Goal: Task Accomplishment & Management: Manage account settings

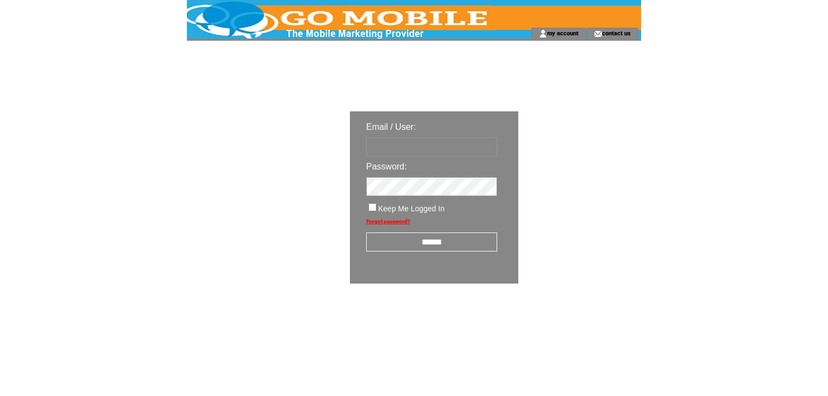
type input "********"
click at [417, 238] on input "******" at bounding box center [431, 242] width 131 height 19
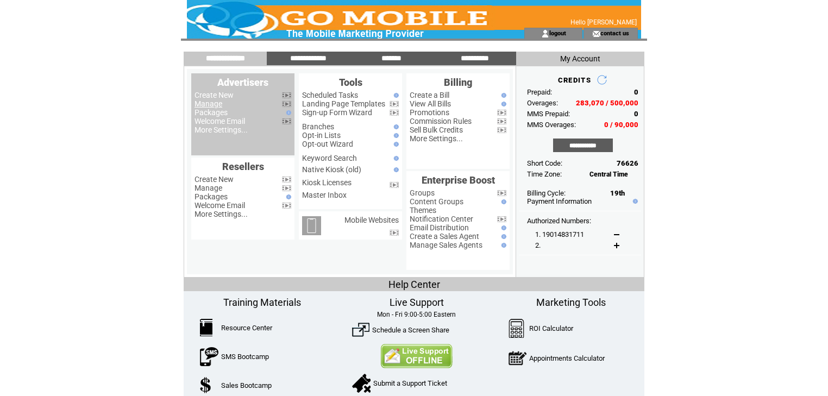
click at [207, 104] on link "Manage" at bounding box center [209, 103] width 28 height 9
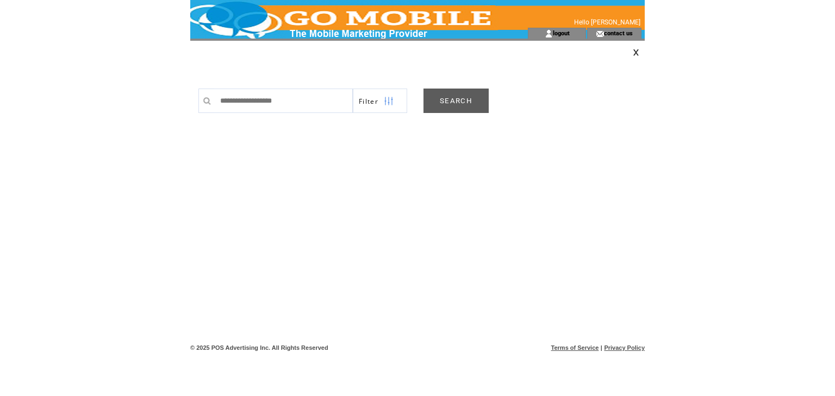
click at [433, 100] on link "SEARCH" at bounding box center [455, 101] width 65 height 24
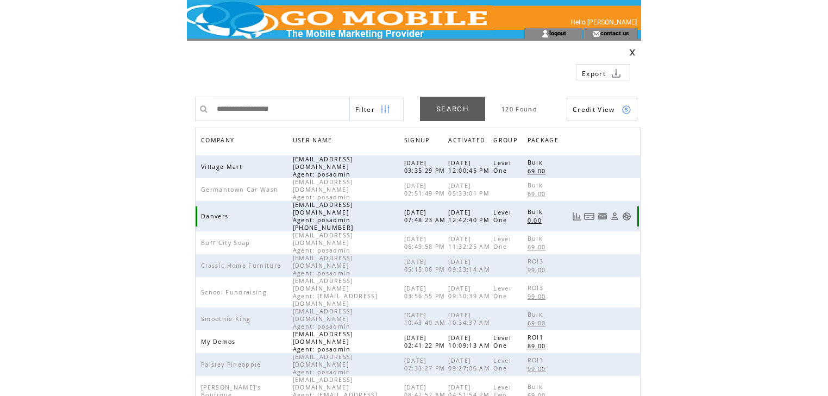
click at [626, 212] on link at bounding box center [626, 216] width 9 height 9
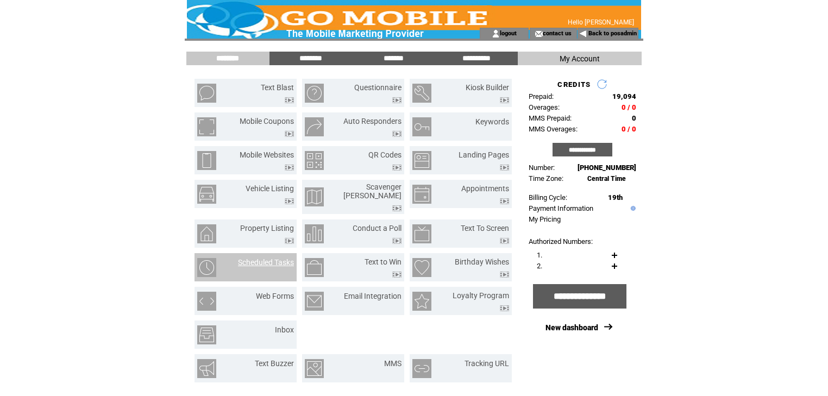
click at [267, 258] on link "Scheduled Tasks" at bounding box center [266, 262] width 56 height 9
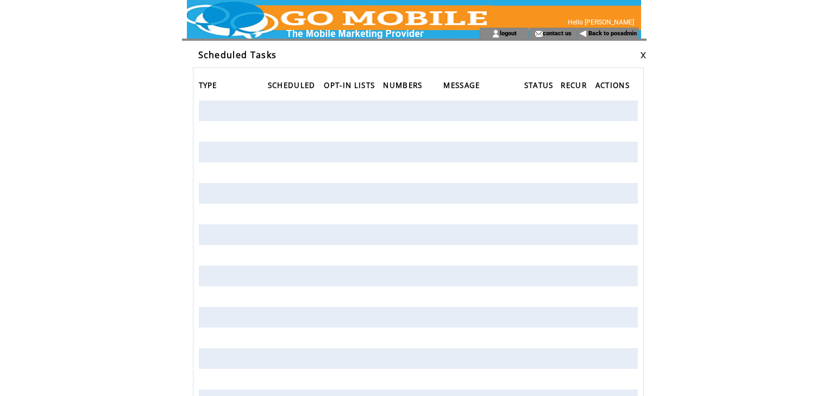
click at [645, 55] on link at bounding box center [643, 55] width 7 height 7
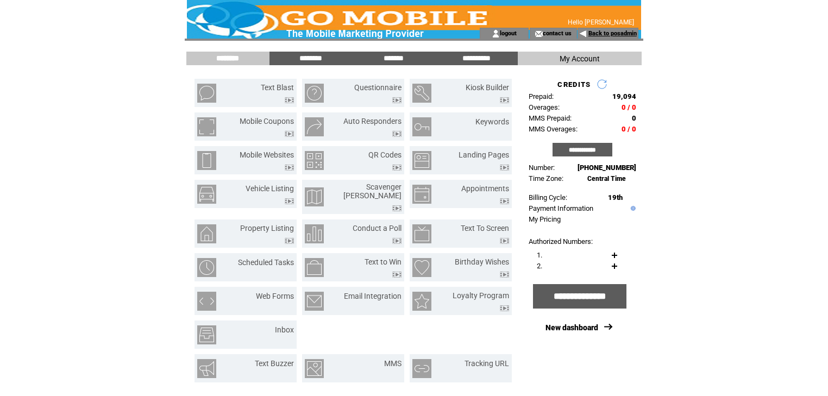
click at [613, 33] on link "Back to posadmin" at bounding box center [613, 33] width 48 height 7
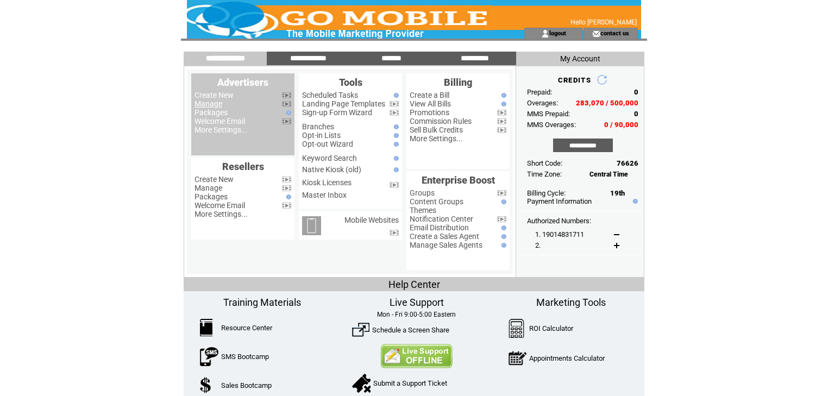
click at [210, 107] on link "Manage" at bounding box center [209, 103] width 28 height 9
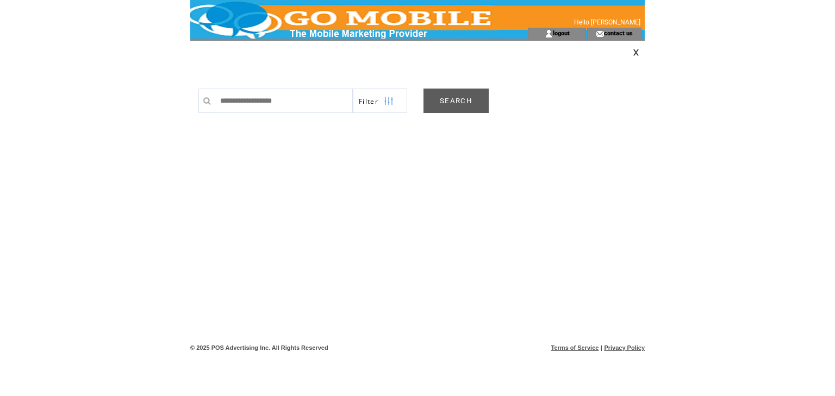
click at [463, 99] on link "SEARCH" at bounding box center [455, 101] width 65 height 24
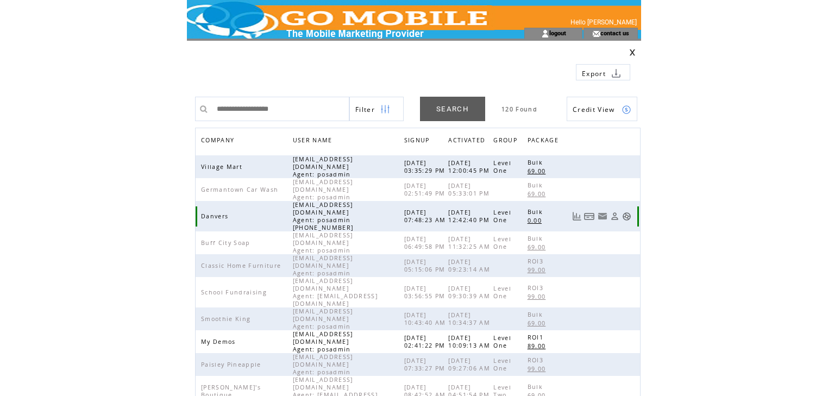
click at [626, 212] on link at bounding box center [626, 216] width 9 height 9
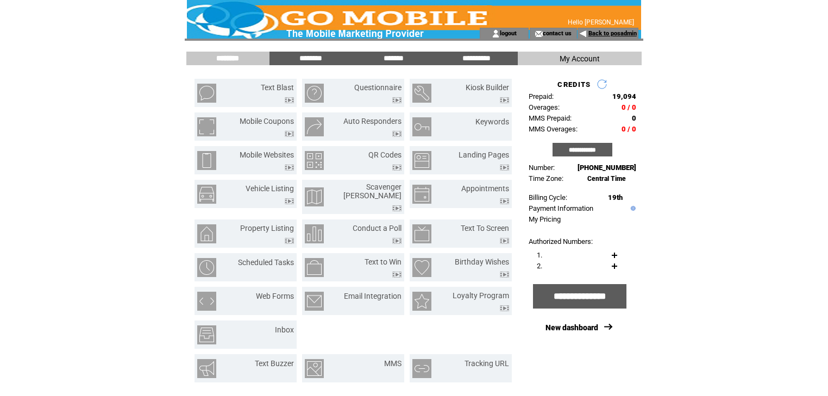
click at [607, 33] on link "Back to posadmin" at bounding box center [613, 33] width 48 height 7
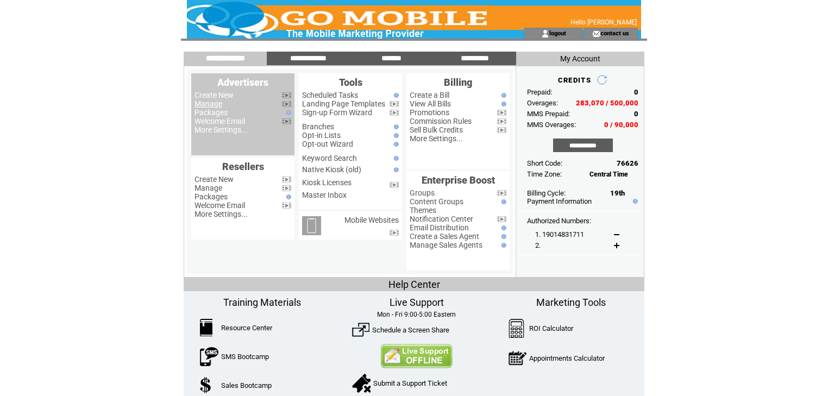
click at [213, 104] on link "Manage" at bounding box center [209, 103] width 28 height 9
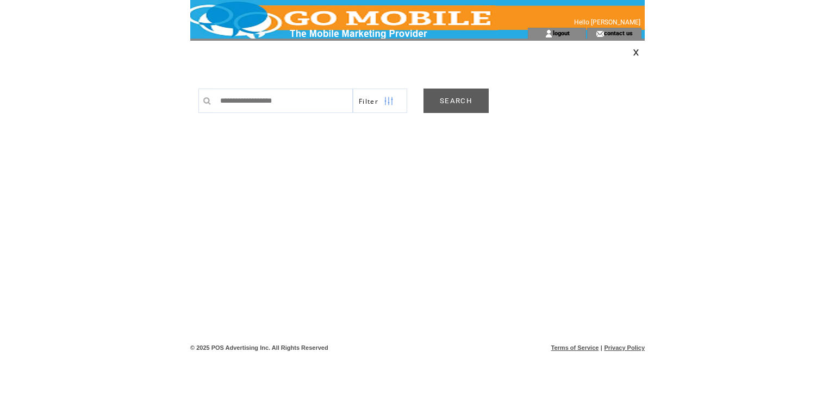
click at [477, 96] on link "SEARCH" at bounding box center [455, 101] width 65 height 24
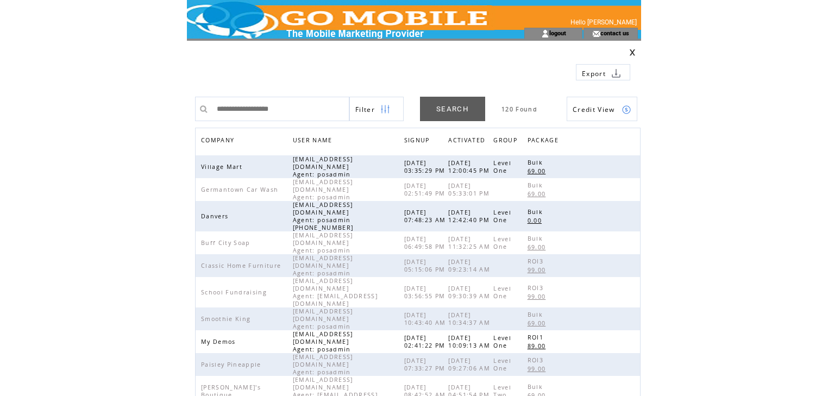
click at [215, 139] on span "COMPANY" at bounding box center [219, 142] width 36 height 16
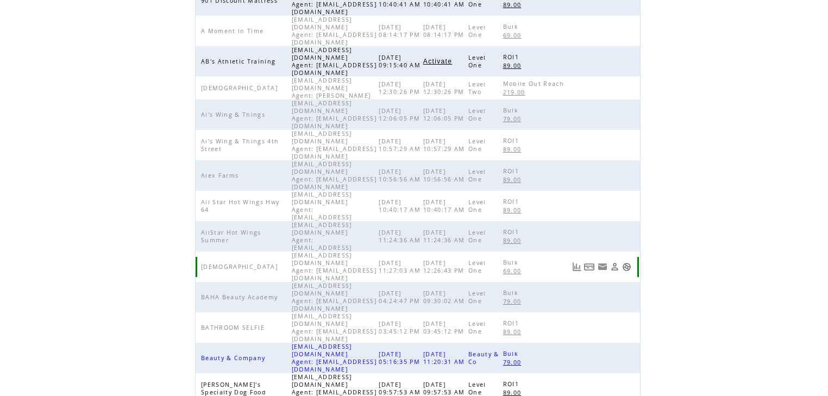
scroll to position [251, 0]
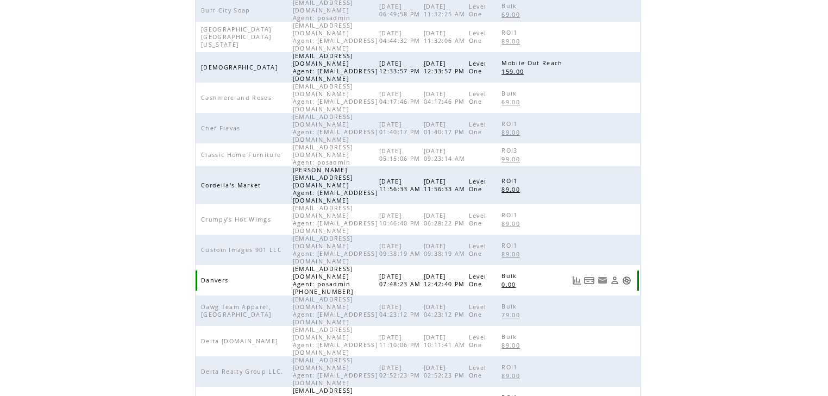
click at [632, 276] on link at bounding box center [626, 280] width 9 height 9
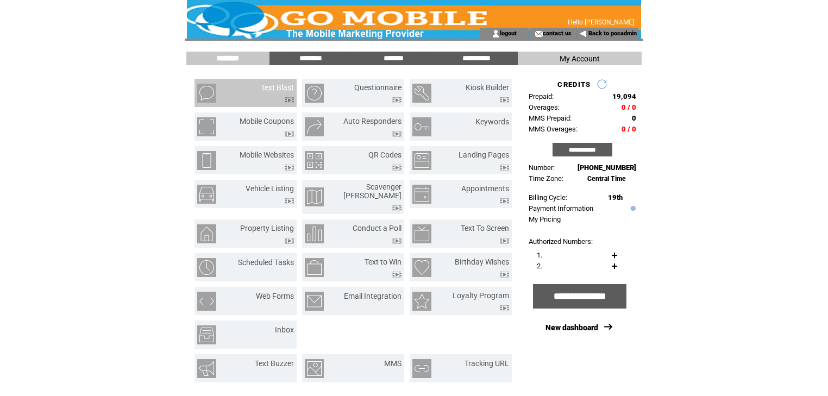
click at [279, 90] on link "Text Blast" at bounding box center [277, 87] width 33 height 9
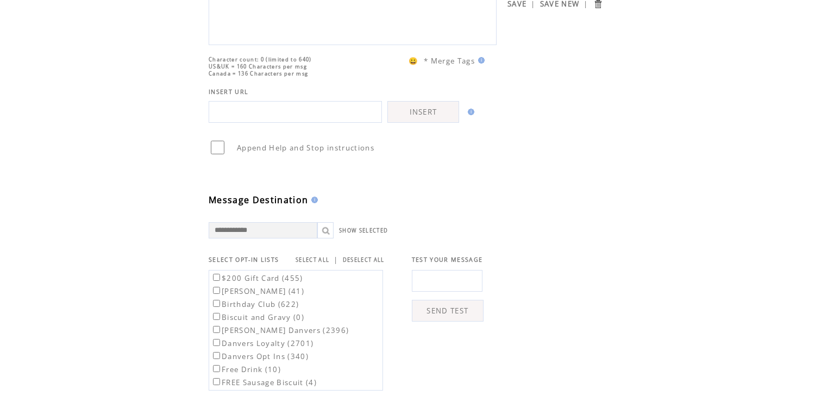
scroll to position [174, 0]
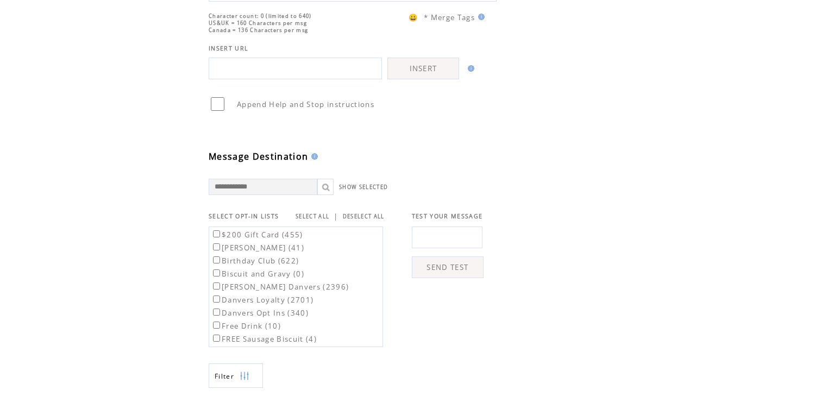
click at [324, 220] on link "SELECT ALL" at bounding box center [313, 216] width 34 height 7
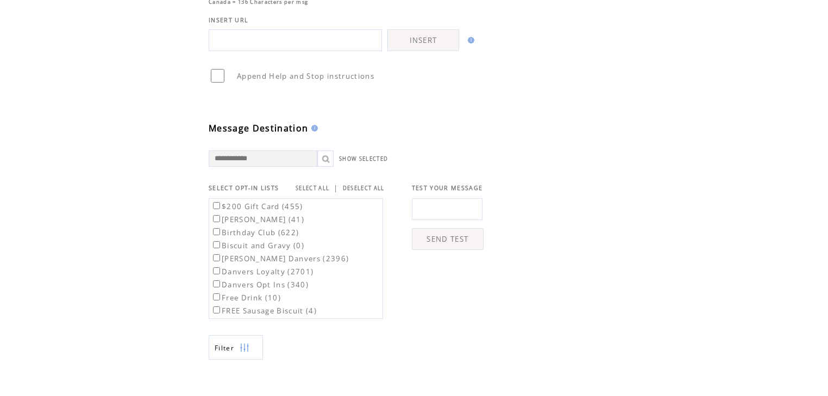
scroll to position [217, 0]
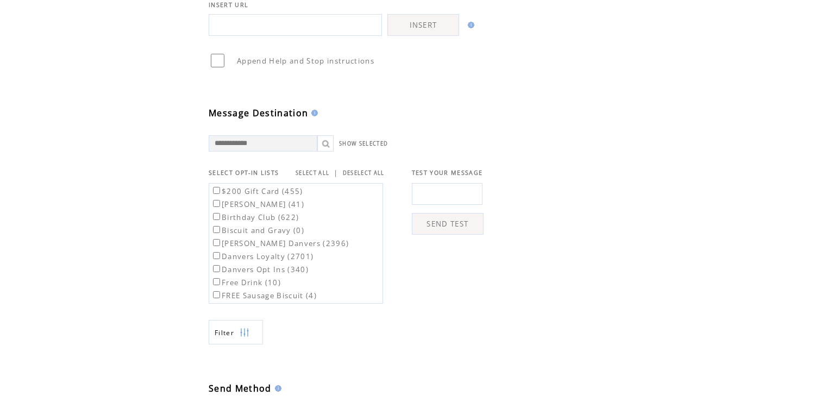
click at [244, 345] on img at bounding box center [245, 333] width 10 height 24
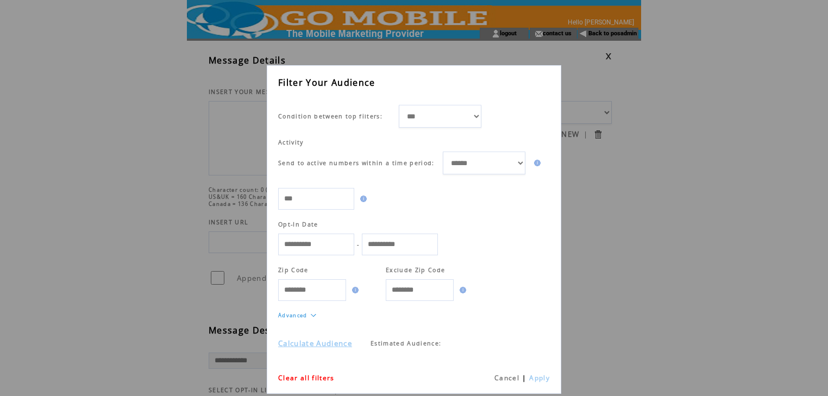
click at [327, 344] on link "Calculate Audience" at bounding box center [315, 344] width 74 height 10
click at [507, 380] on link "Cancel" at bounding box center [507, 377] width 25 height 9
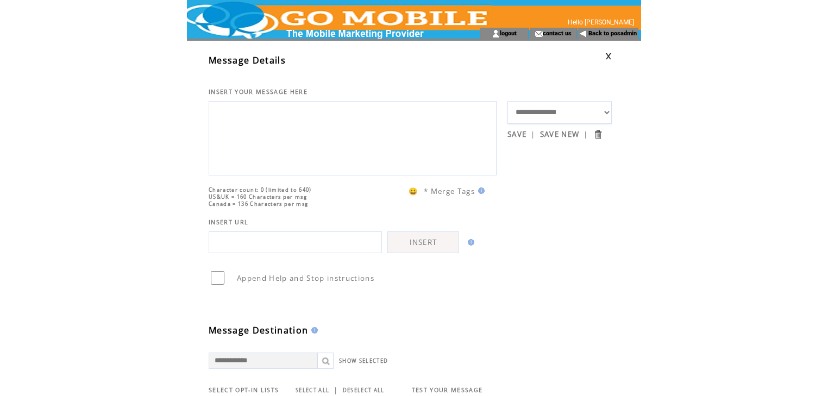
click at [608, 53] on link at bounding box center [609, 56] width 7 height 7
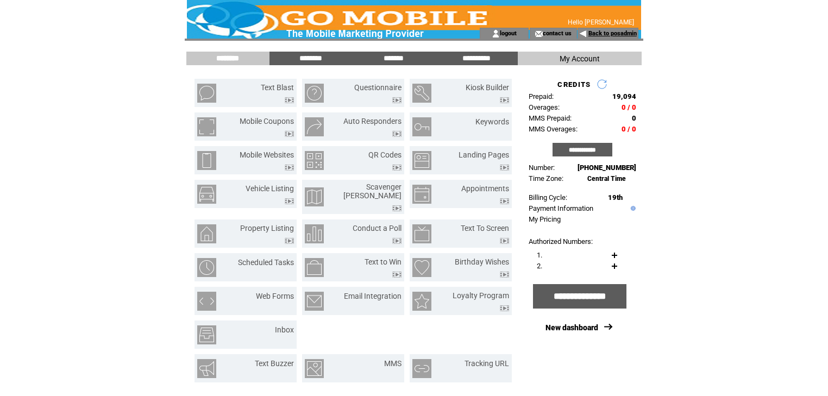
click at [615, 35] on link "Back to posadmin" at bounding box center [613, 33] width 48 height 7
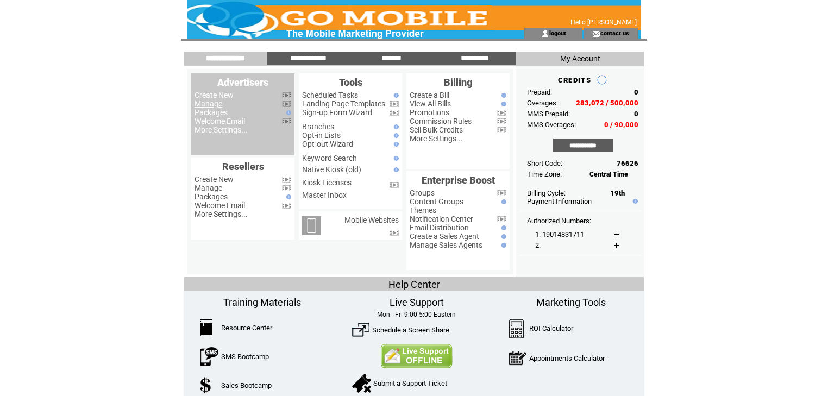
click at [213, 104] on link "Manage" at bounding box center [209, 103] width 28 height 9
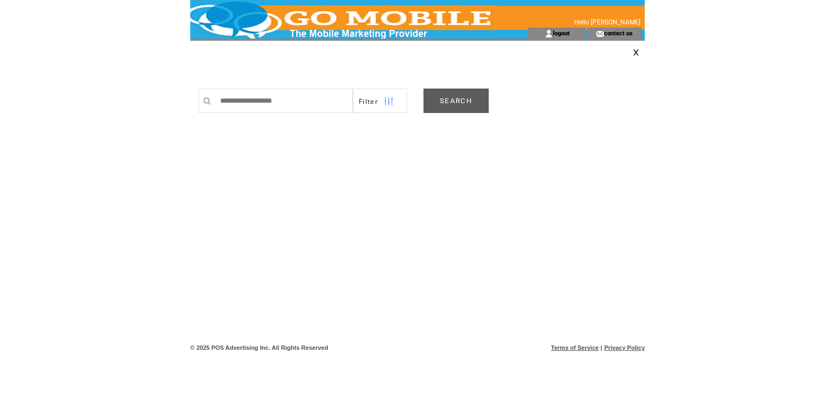
click at [456, 103] on link "SEARCH" at bounding box center [455, 101] width 65 height 24
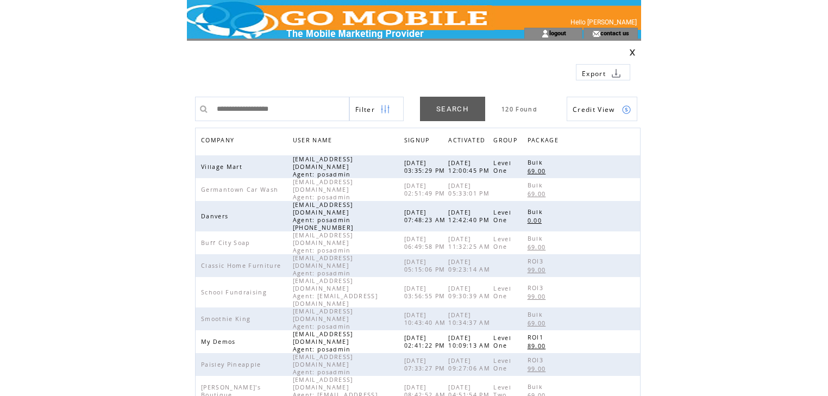
click at [215, 141] on span "COMPANY" at bounding box center [219, 142] width 36 height 16
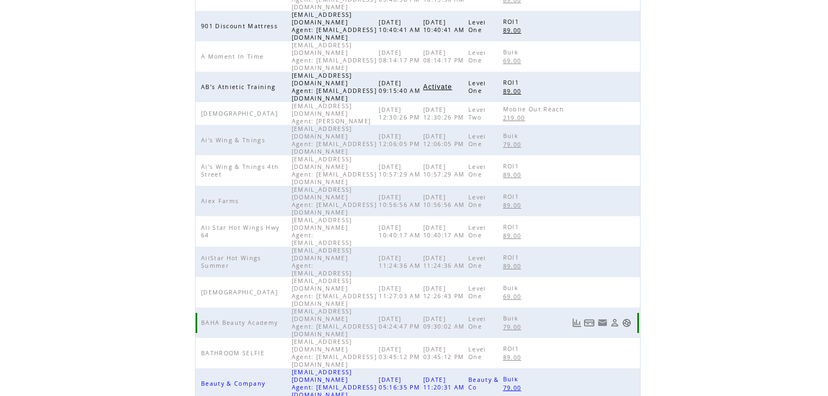
scroll to position [251, 0]
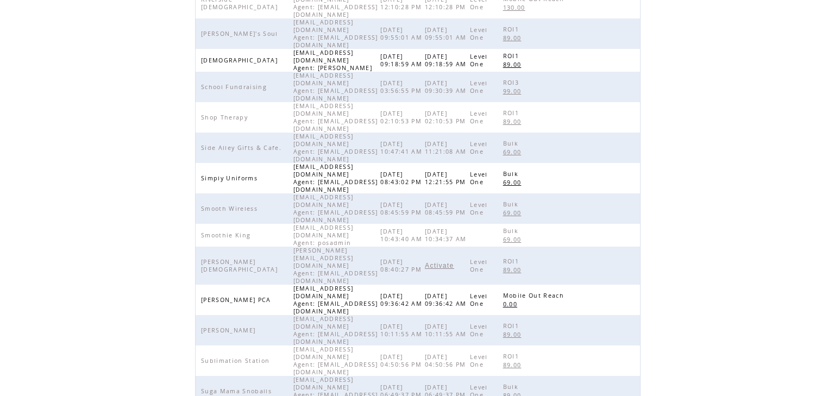
scroll to position [248, 0]
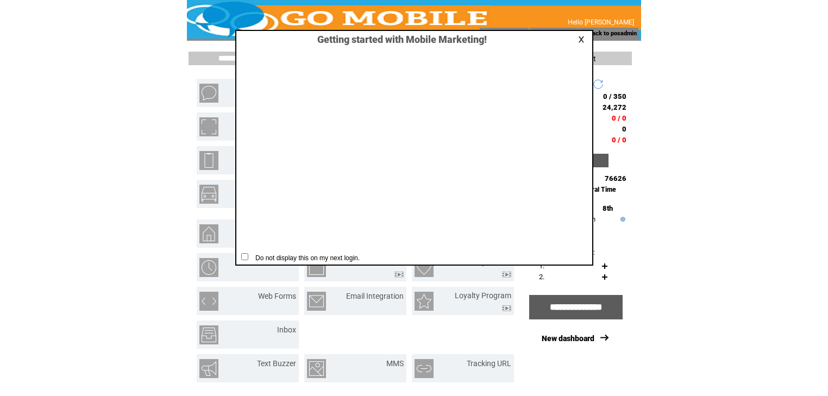
click at [581, 40] on link at bounding box center [583, 39] width 10 height 7
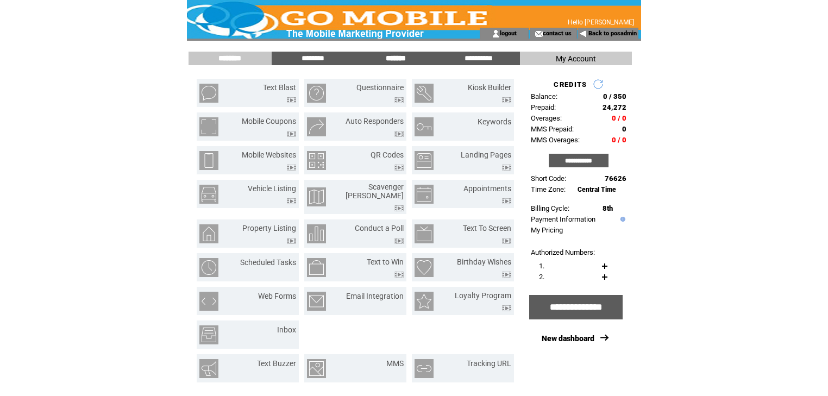
click at [391, 57] on input "*******" at bounding box center [396, 58] width 82 height 9
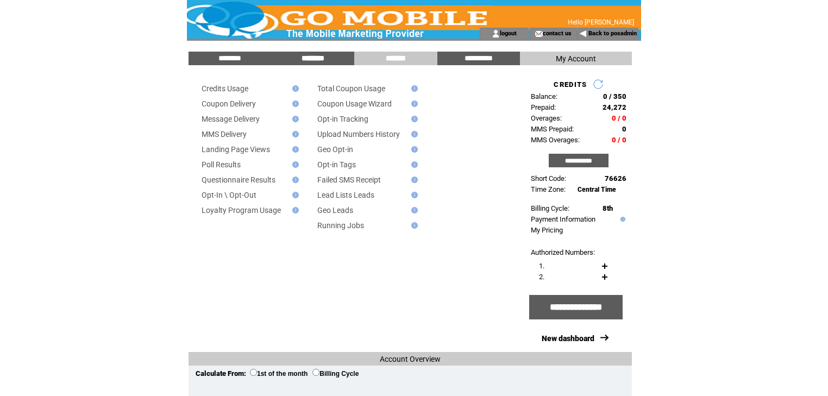
click at [335, 58] on input "********" at bounding box center [313, 58] width 82 height 9
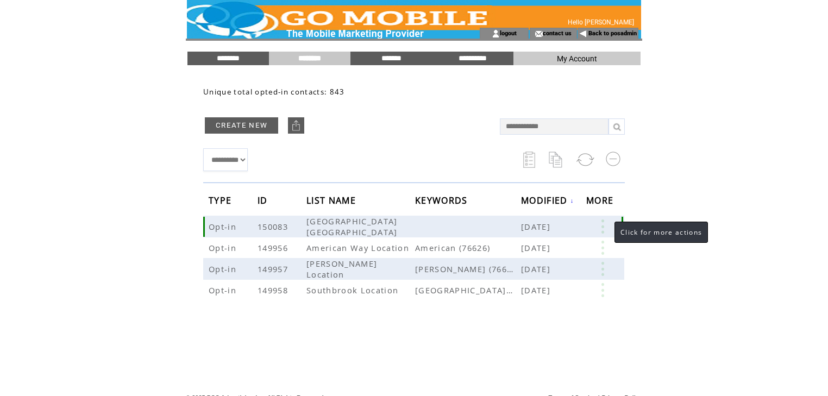
click at [604, 230] on link at bounding box center [603, 227] width 33 height 14
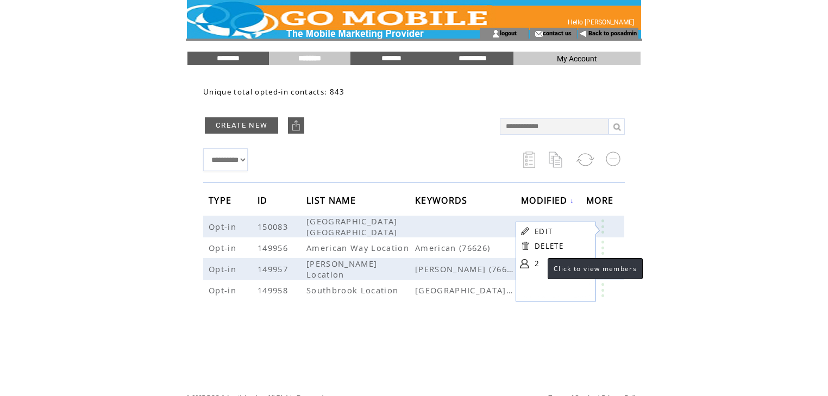
click at [537, 262] on link "2" at bounding box center [562, 263] width 54 height 16
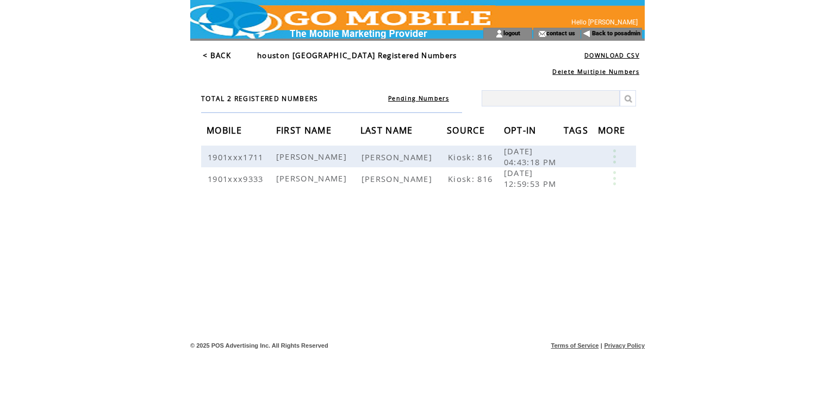
click at [215, 52] on link "< BACK" at bounding box center [217, 56] width 28 height 10
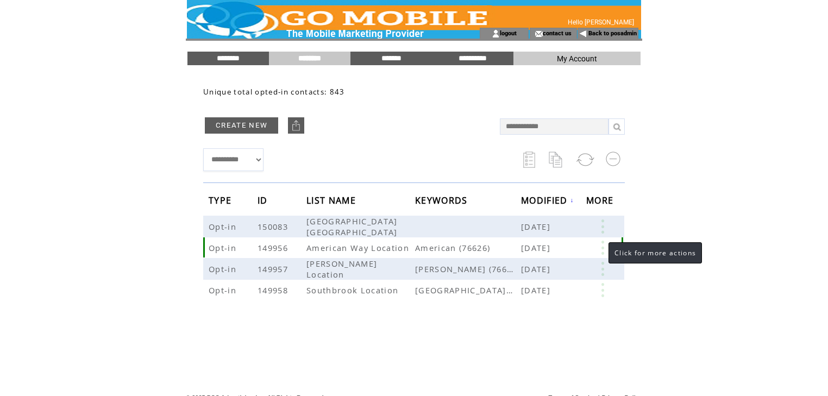
click at [602, 246] on link at bounding box center [603, 248] width 33 height 14
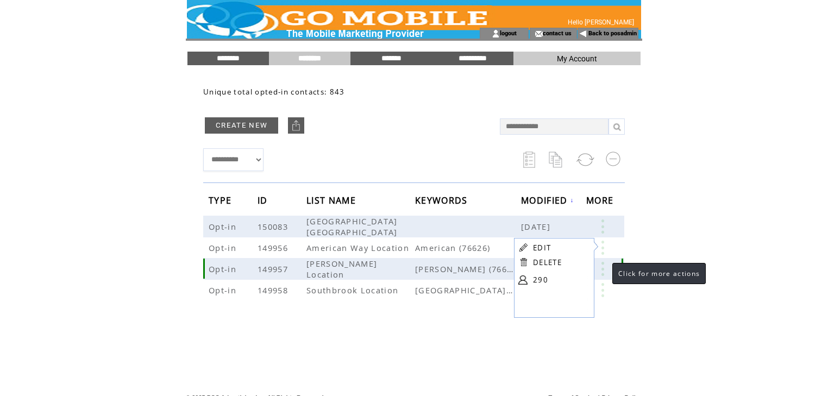
click at [603, 269] on link at bounding box center [603, 269] width 33 height 14
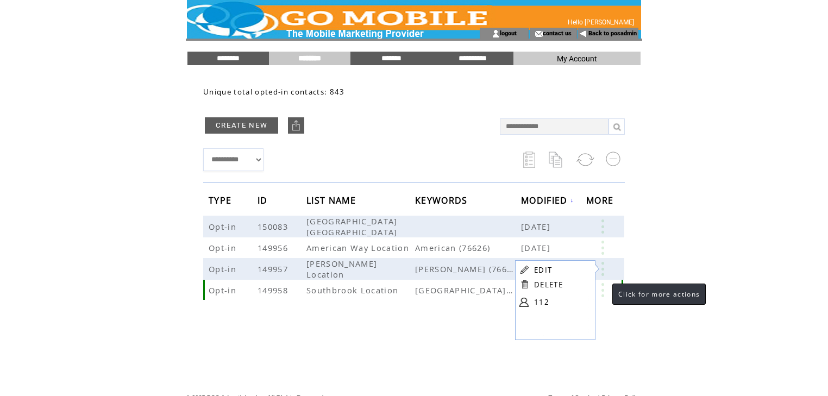
click at [602, 286] on link at bounding box center [603, 290] width 33 height 14
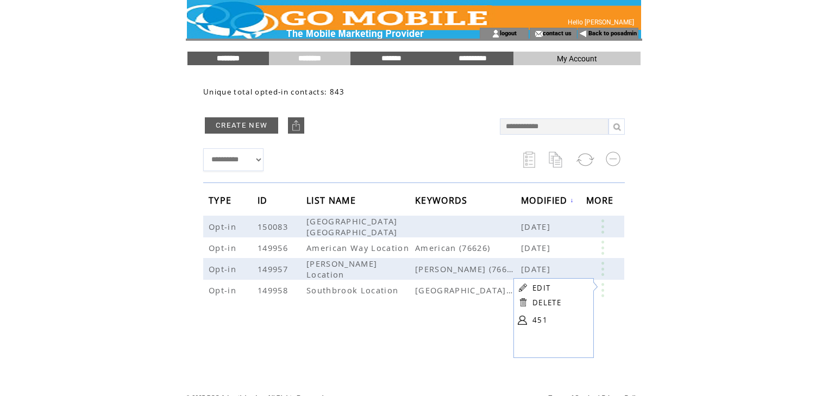
click at [233, 57] on input "********" at bounding box center [229, 58] width 82 height 9
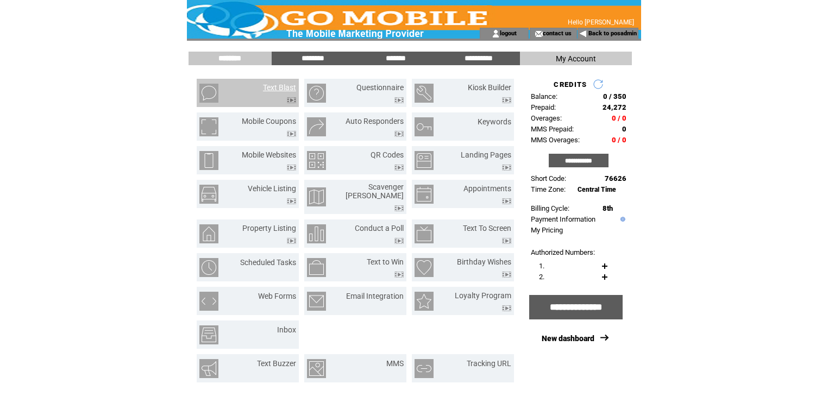
click at [286, 88] on link "Text Blast" at bounding box center [279, 87] width 33 height 9
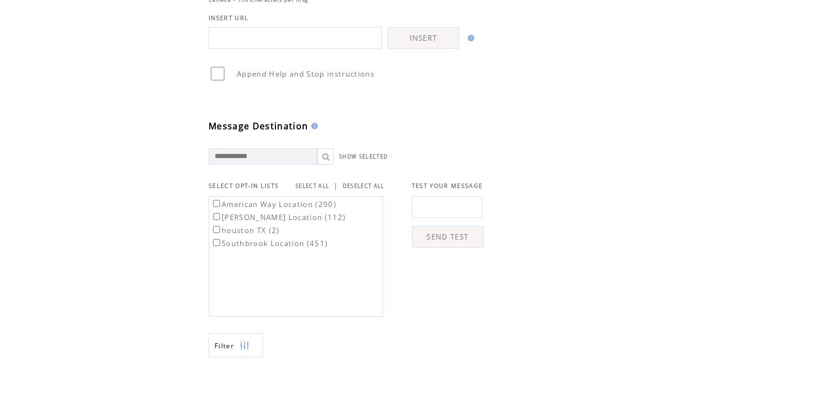
scroll to position [217, 0]
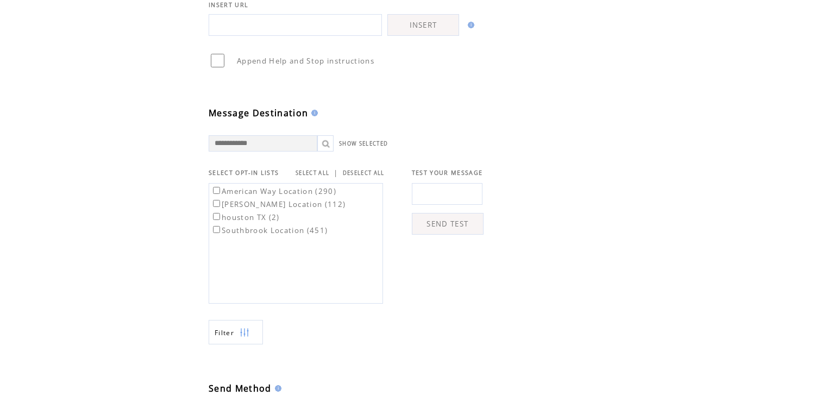
click at [310, 177] on link "SELECT ALL" at bounding box center [313, 173] width 34 height 7
click at [244, 342] on img at bounding box center [245, 333] width 10 height 24
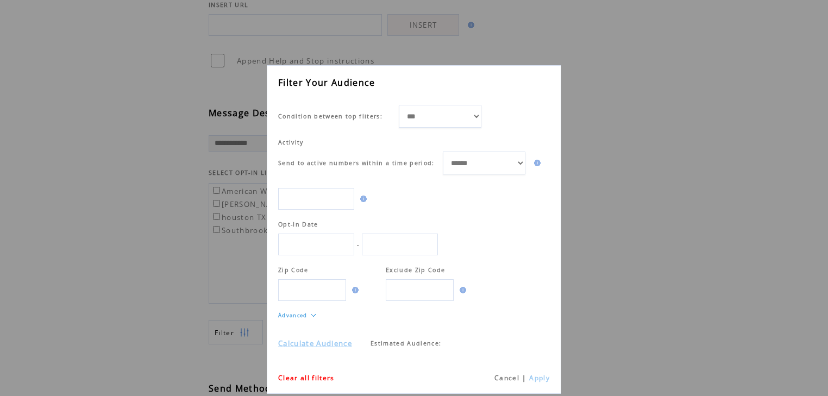
scroll to position [0, 0]
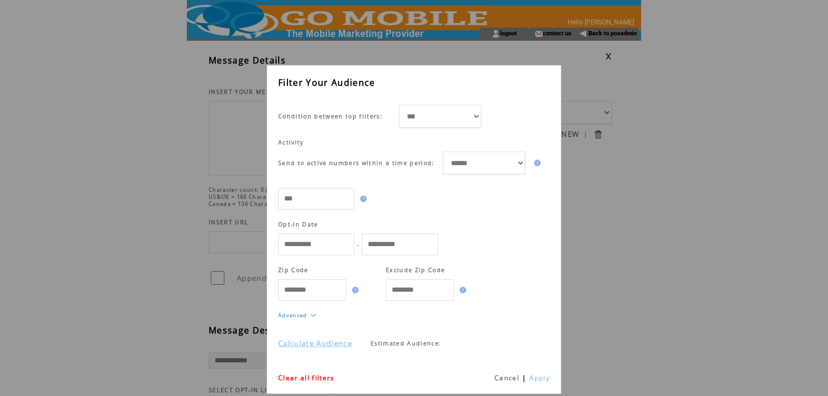
click at [325, 344] on link "Calculate Audience" at bounding box center [315, 344] width 74 height 10
click at [508, 378] on link "Cancel" at bounding box center [507, 377] width 25 height 9
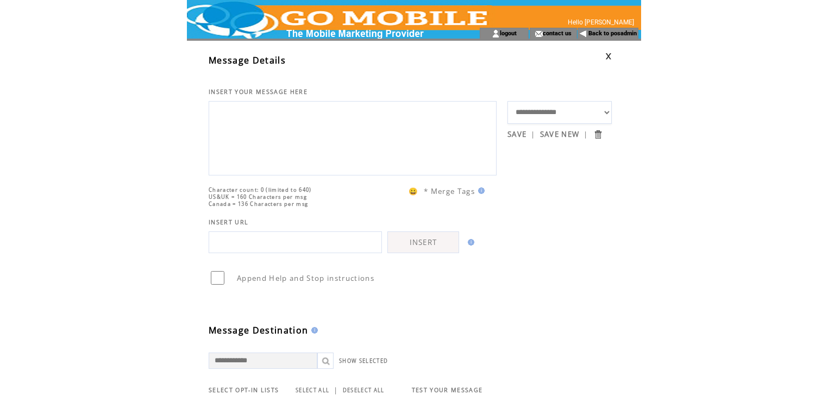
click at [609, 55] on link at bounding box center [609, 56] width 7 height 7
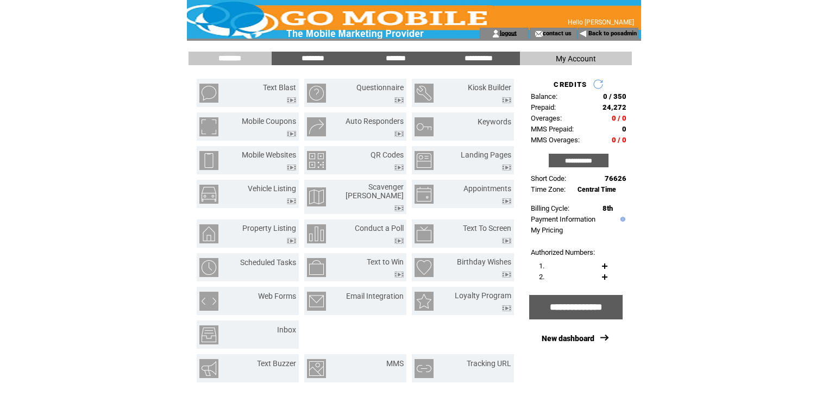
click at [516, 35] on link "logout" at bounding box center [508, 32] width 17 height 7
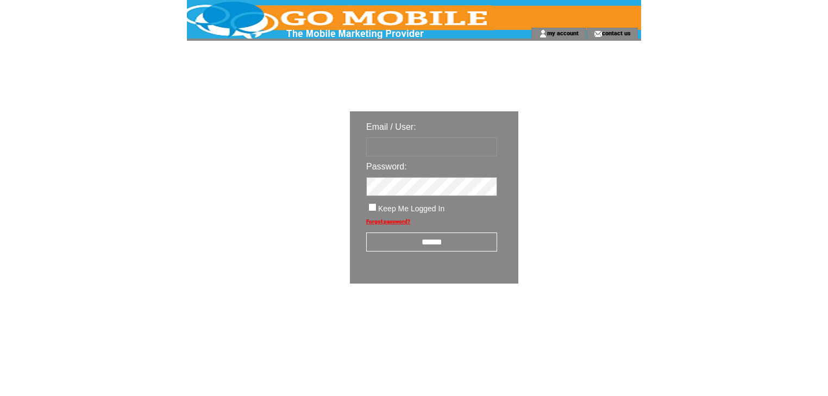
type input "********"
click at [425, 239] on input "******" at bounding box center [431, 242] width 131 height 19
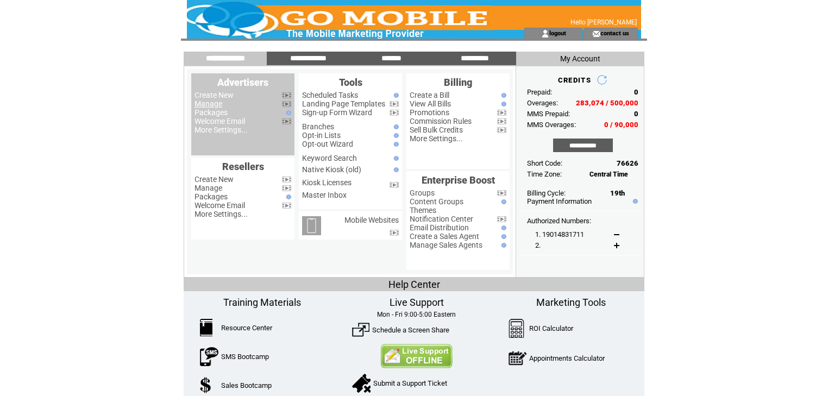
click at [207, 104] on link "Manage" at bounding box center [209, 103] width 28 height 9
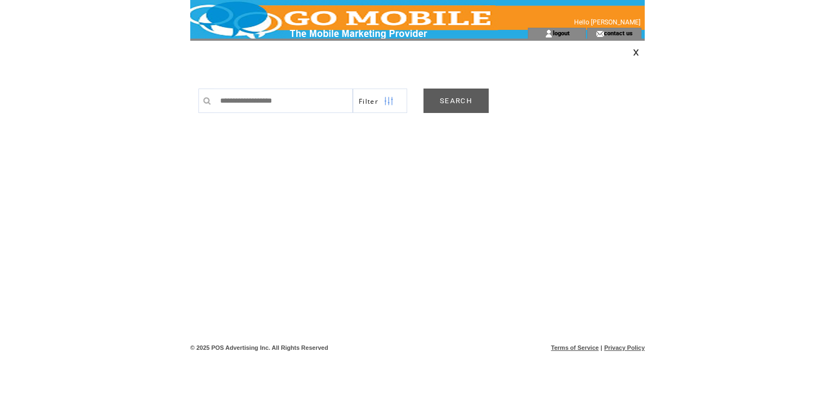
click at [454, 107] on link "SEARCH" at bounding box center [455, 101] width 65 height 24
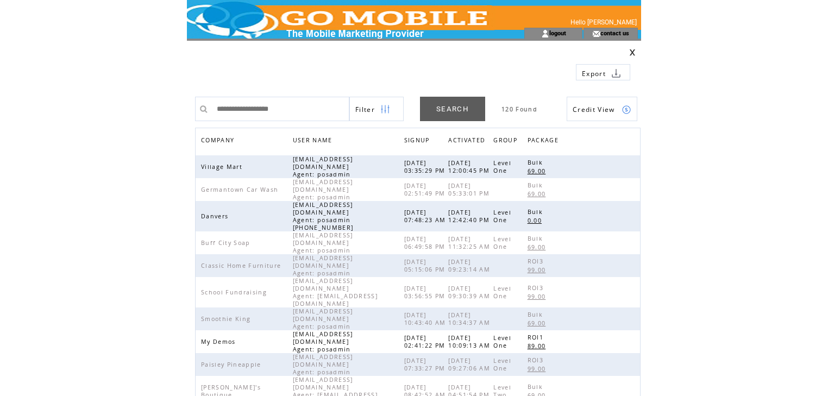
click at [213, 141] on span "COMPANY" at bounding box center [219, 142] width 36 height 16
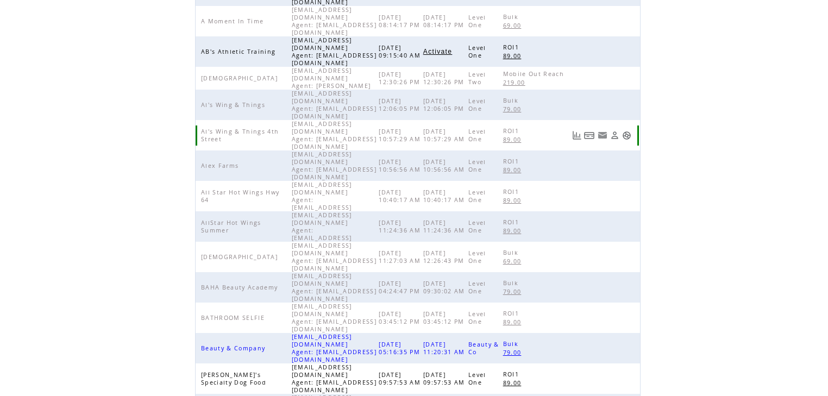
scroll to position [251, 0]
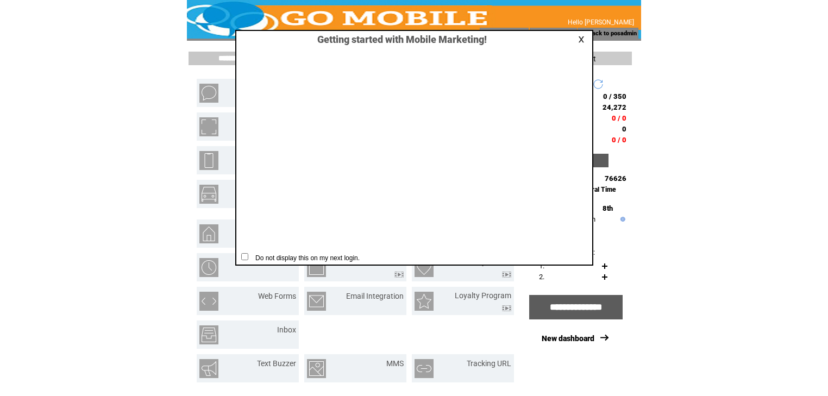
click at [580, 36] on link at bounding box center [583, 39] width 10 height 7
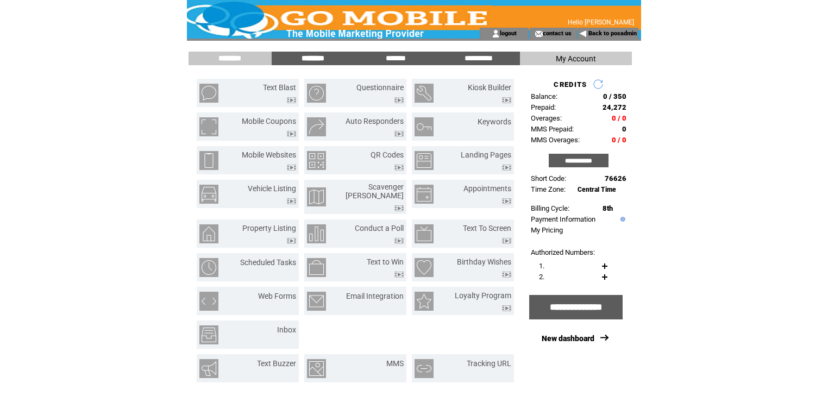
click at [316, 61] on input "********" at bounding box center [313, 58] width 82 height 9
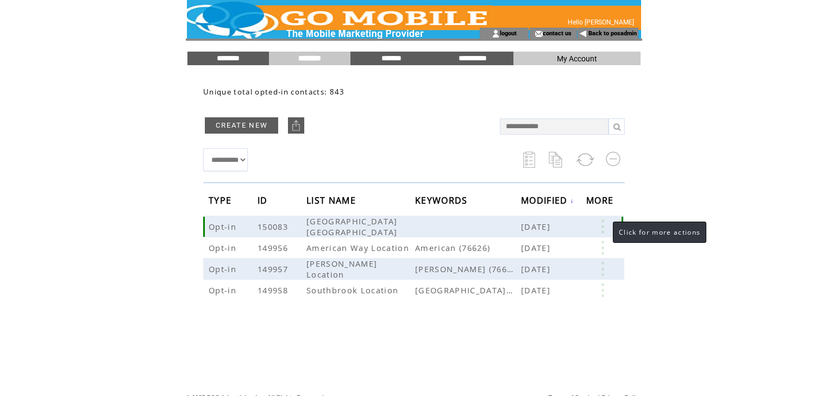
click at [602, 226] on link at bounding box center [603, 227] width 33 height 14
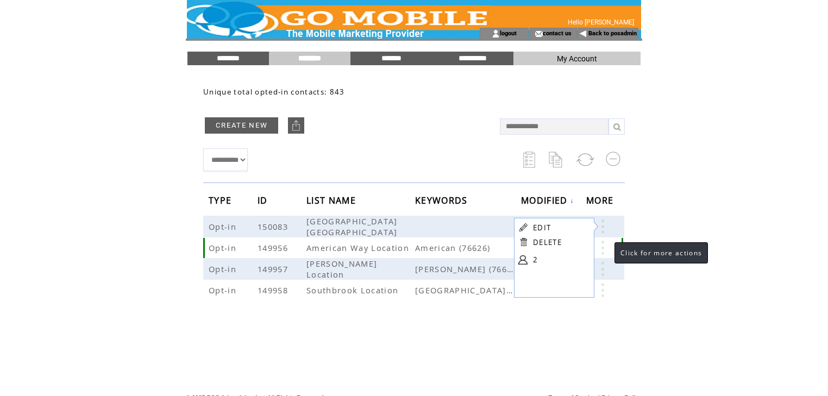
click at [604, 248] on link at bounding box center [603, 248] width 33 height 14
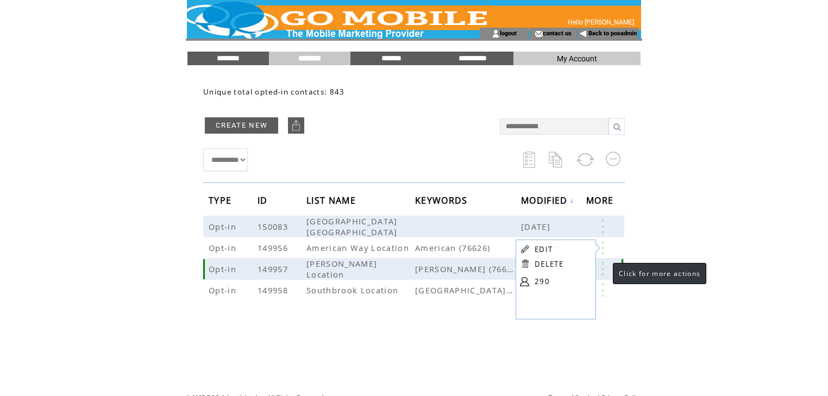
click at [602, 264] on link at bounding box center [603, 269] width 33 height 14
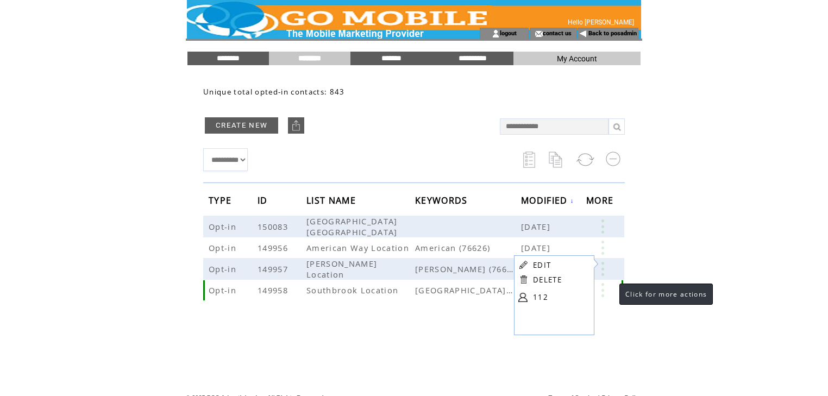
click at [600, 287] on link at bounding box center [603, 290] width 33 height 14
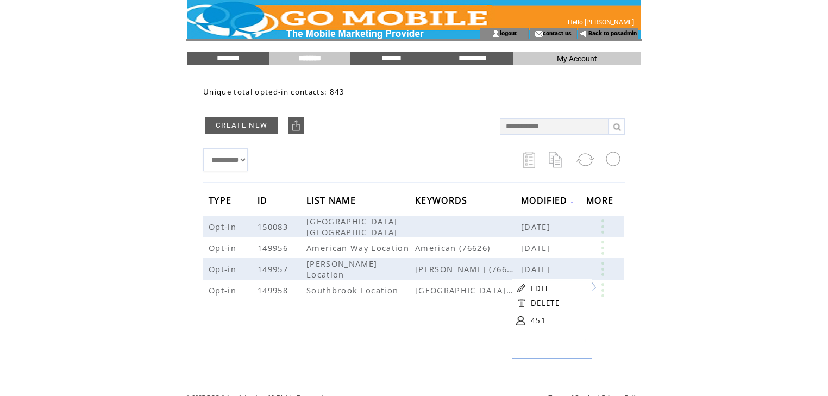
click at [596, 33] on link "Back to posadmin" at bounding box center [613, 33] width 48 height 7
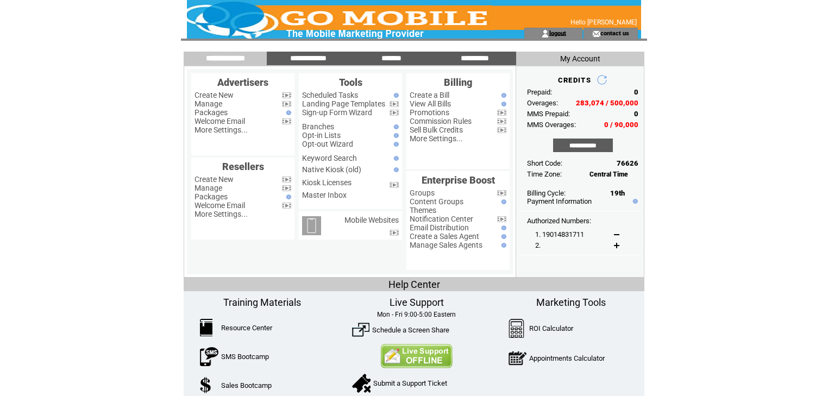
click at [564, 33] on link "logout" at bounding box center [558, 32] width 17 height 7
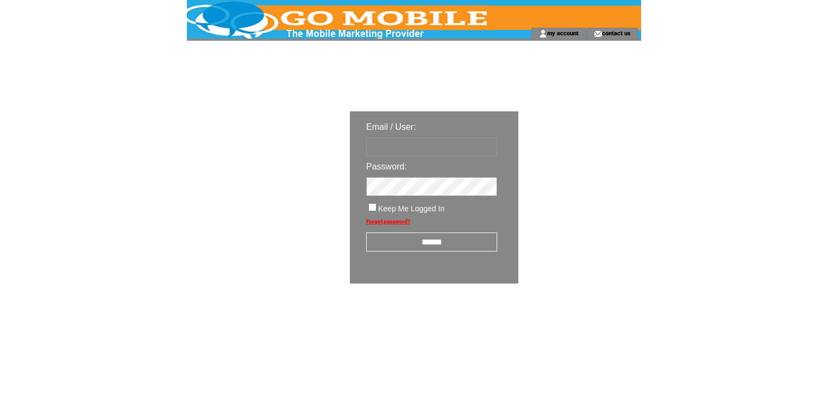
type input "********"
click at [433, 242] on input "******" at bounding box center [431, 242] width 131 height 19
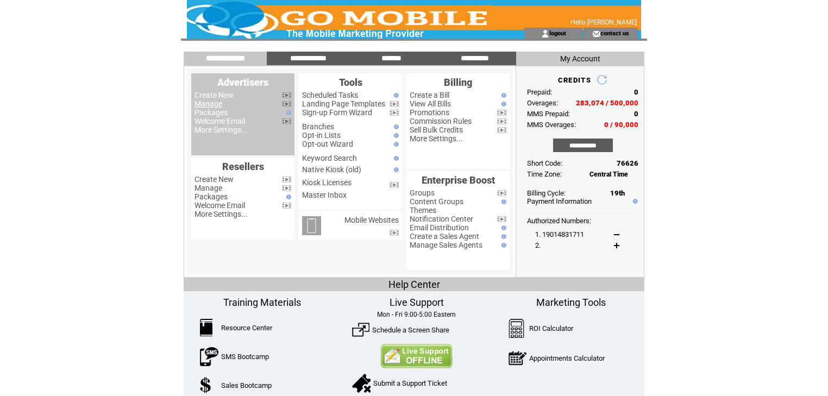
click at [207, 105] on link "Manage" at bounding box center [209, 103] width 28 height 9
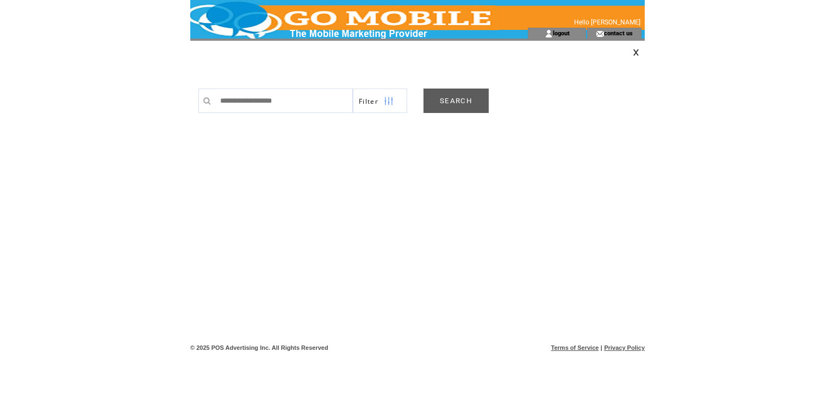
click at [461, 100] on link "SEARCH" at bounding box center [455, 101] width 65 height 24
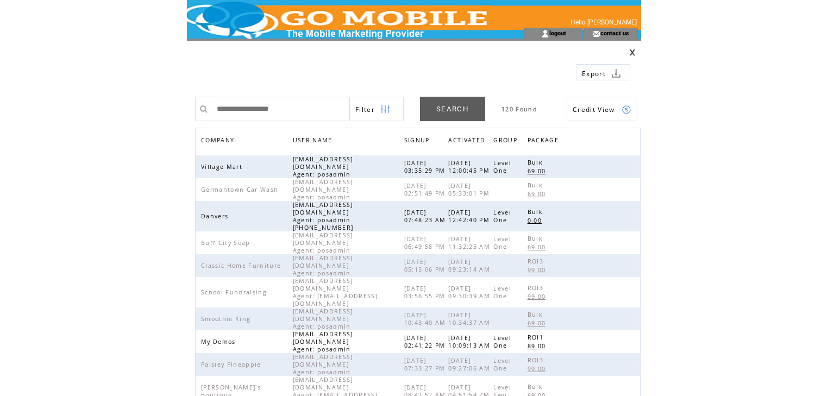
click at [221, 139] on span "COMPANY" at bounding box center [219, 142] width 36 height 16
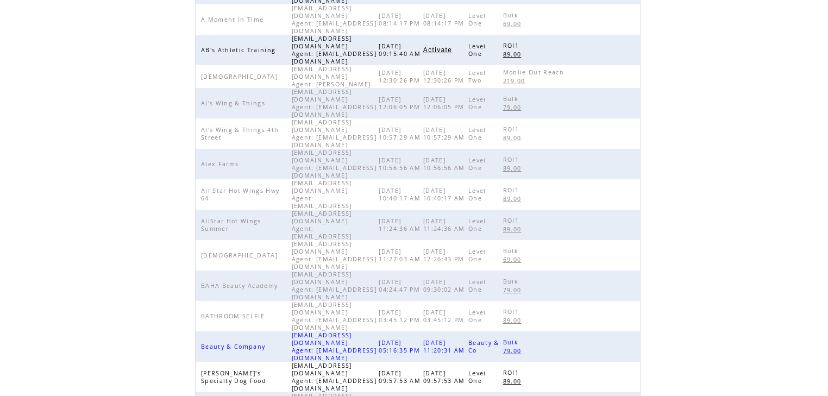
scroll to position [251, 0]
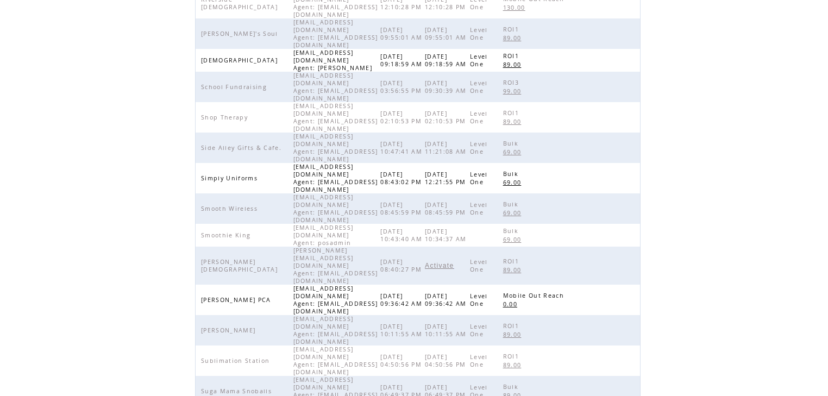
scroll to position [248, 0]
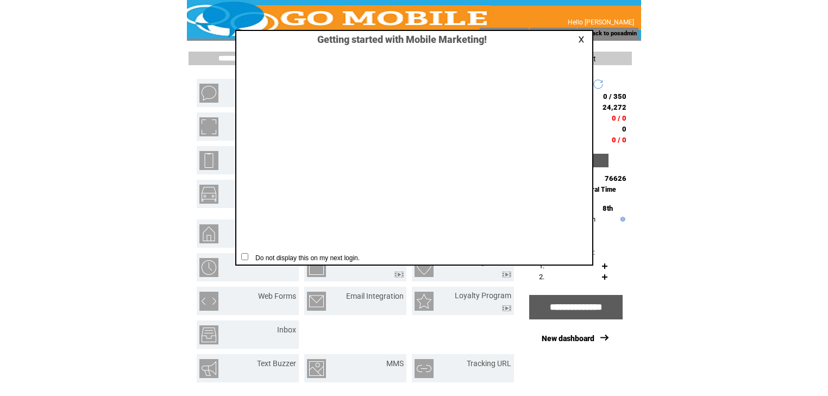
click at [582, 39] on link at bounding box center [583, 39] width 10 height 7
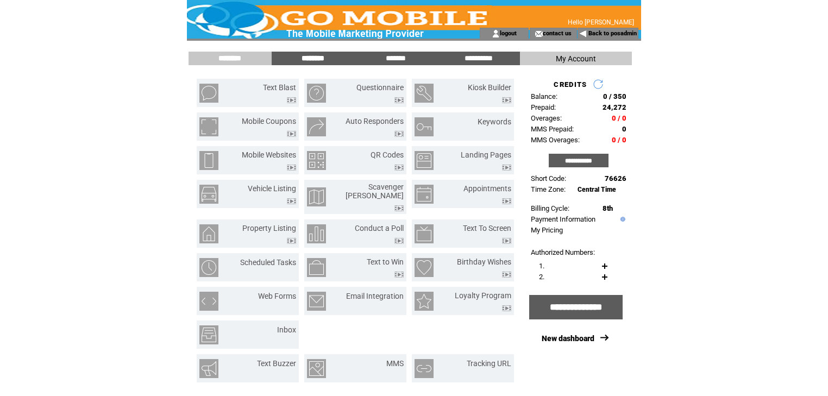
click at [315, 58] on input "********" at bounding box center [313, 58] width 82 height 9
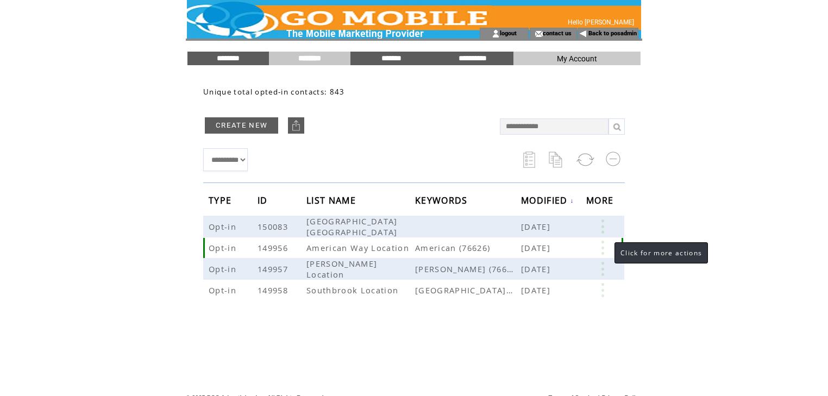
click at [604, 248] on link at bounding box center [603, 248] width 33 height 14
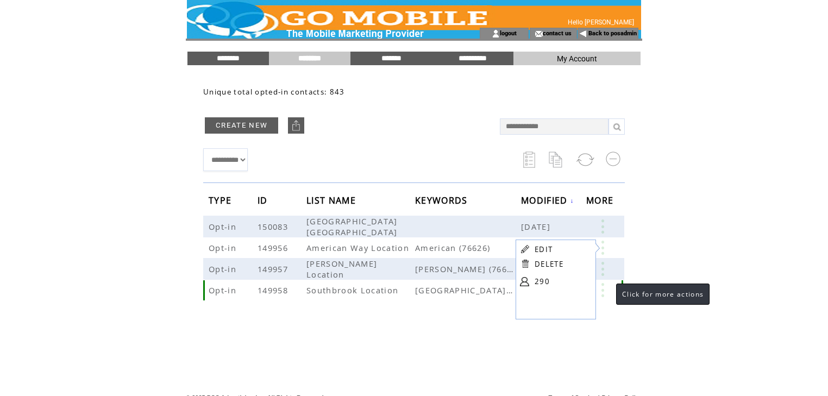
click at [606, 289] on link at bounding box center [603, 290] width 33 height 14
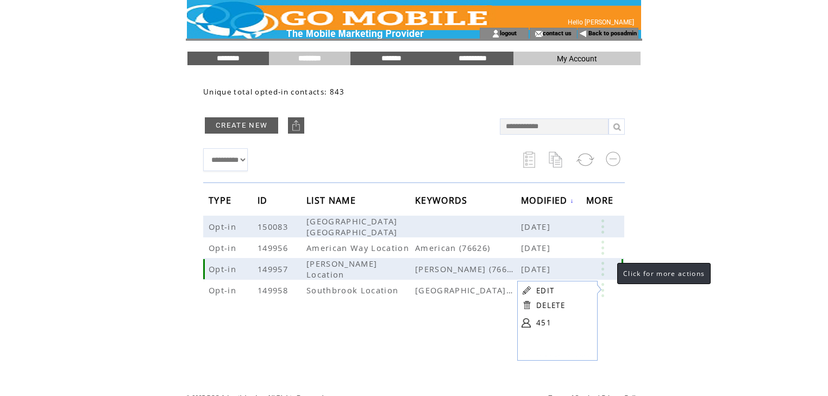
click at [597, 265] on link at bounding box center [603, 269] width 33 height 14
click at [603, 267] on link at bounding box center [603, 269] width 33 height 14
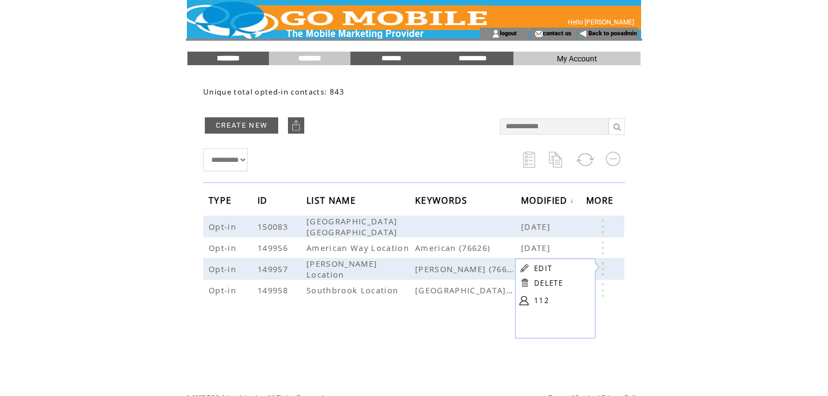
click at [228, 59] on input "********" at bounding box center [229, 58] width 82 height 9
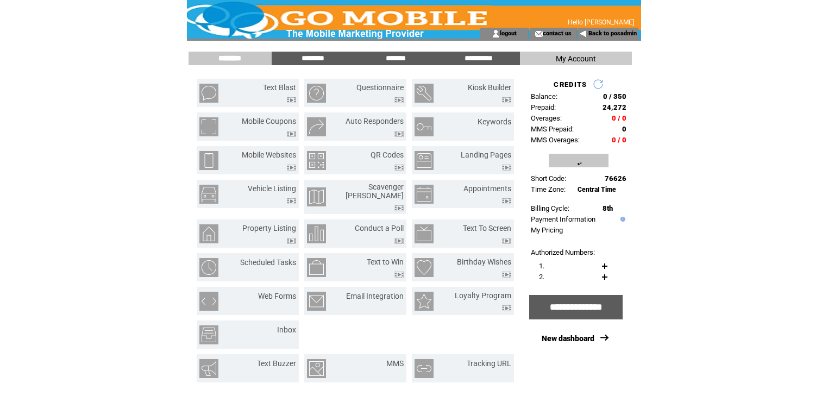
click at [582, 161] on input "**********" at bounding box center [579, 161] width 60 height 14
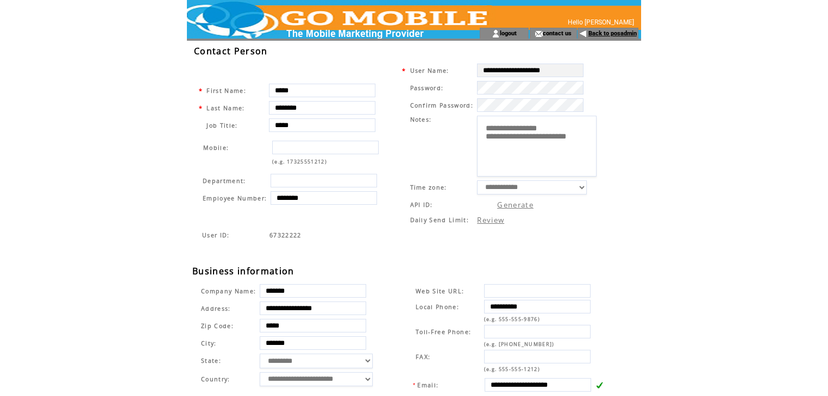
click at [607, 35] on link "Back to posadmin" at bounding box center [613, 33] width 48 height 7
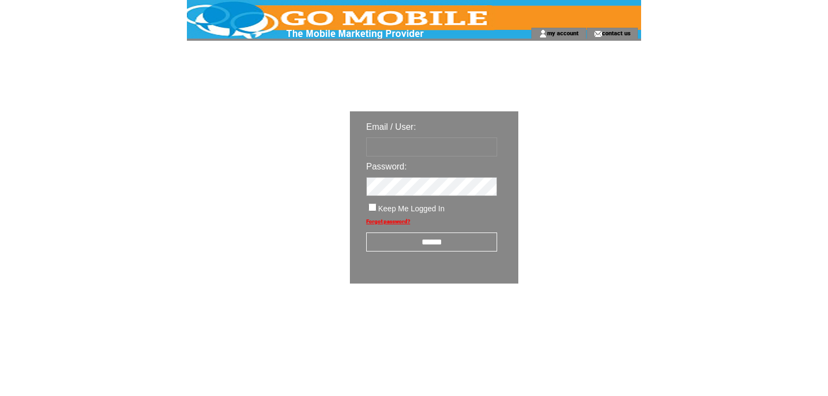
type input "********"
click at [431, 241] on input "******" at bounding box center [431, 242] width 131 height 19
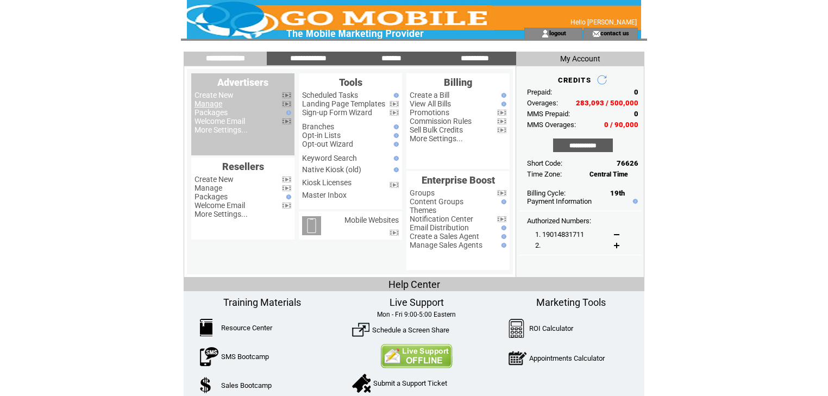
click at [220, 107] on link "Manage" at bounding box center [209, 103] width 28 height 9
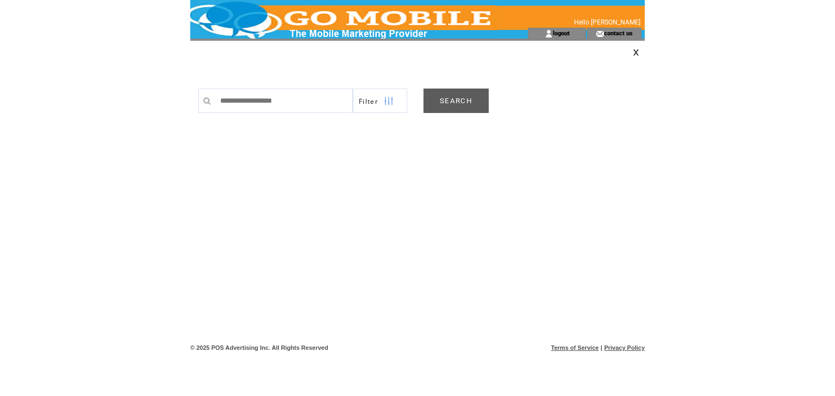
click at [637, 52] on link at bounding box center [636, 52] width 7 height 7
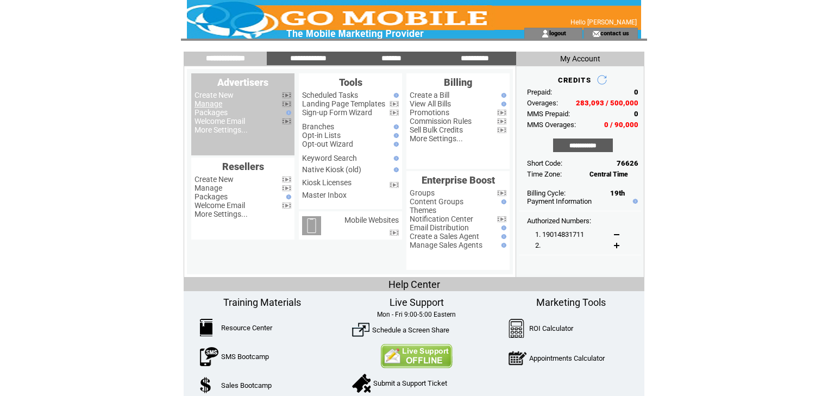
click at [218, 107] on link "Manage" at bounding box center [209, 103] width 28 height 9
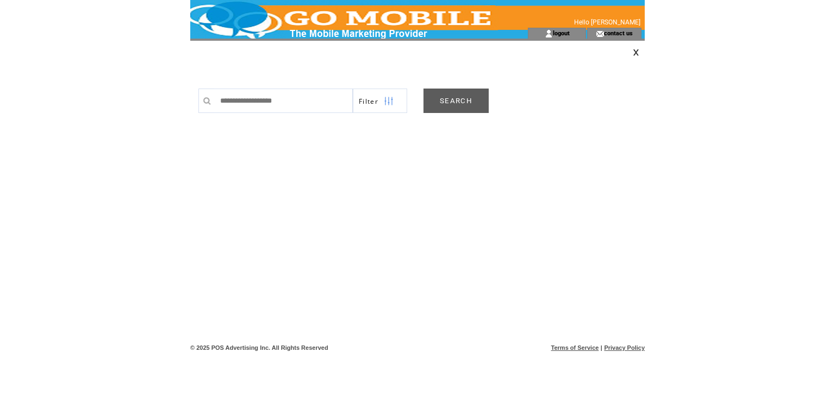
click at [489, 94] on td "0 Found" at bounding box center [530, 101] width 82 height 24
click at [467, 101] on link "SEARCH" at bounding box center [455, 101] width 65 height 24
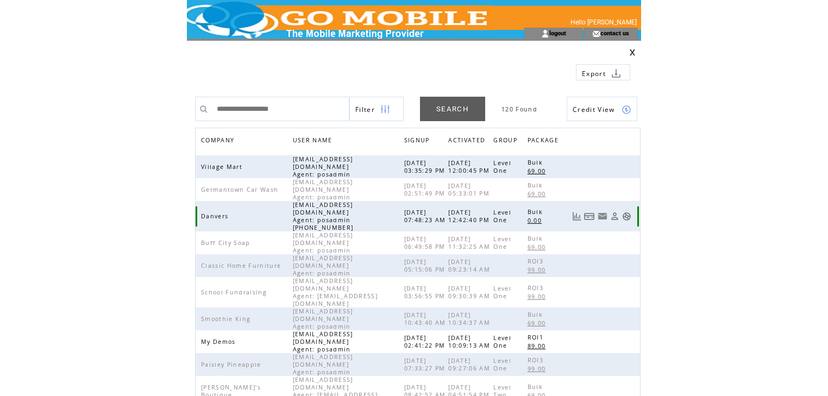
click at [624, 212] on link at bounding box center [626, 216] width 9 height 9
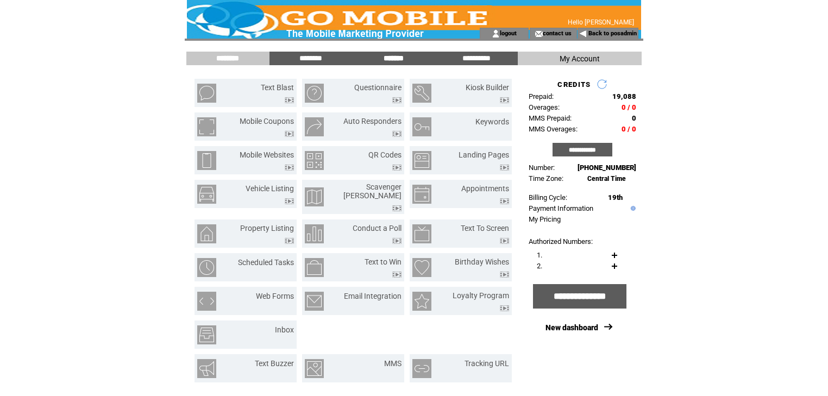
click at [393, 58] on input "*******" at bounding box center [394, 58] width 82 height 9
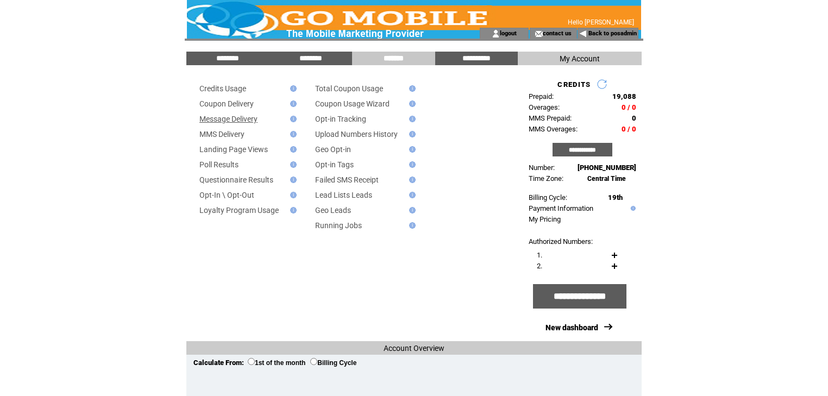
click at [244, 118] on link "Message Delivery" at bounding box center [228, 119] width 58 height 9
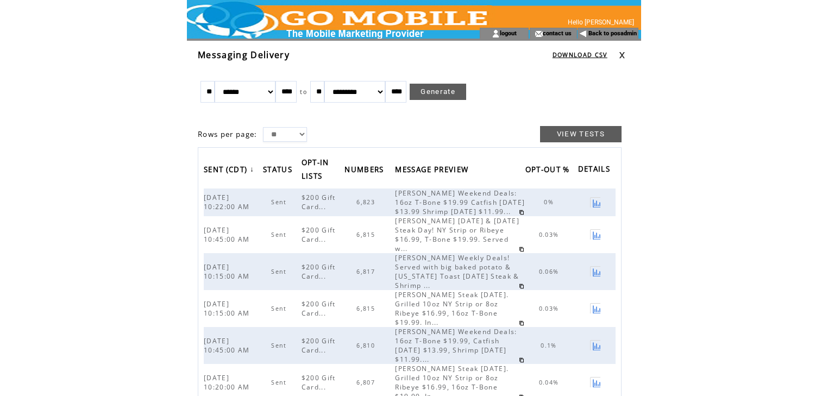
click at [622, 54] on link at bounding box center [622, 55] width 7 height 7
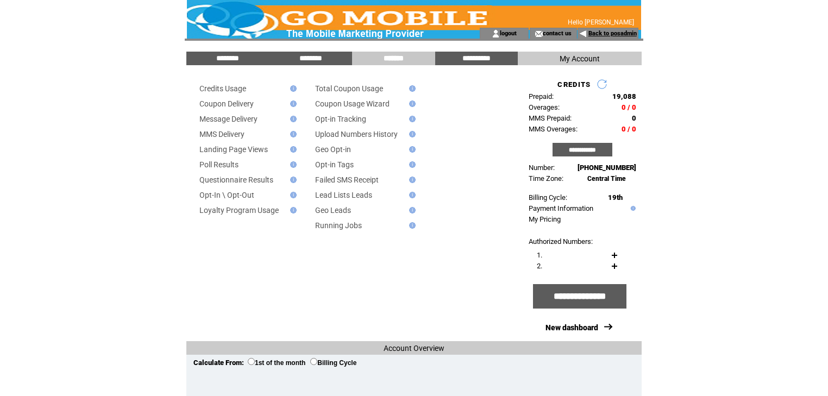
click at [610, 30] on link "Back to posadmin" at bounding box center [613, 33] width 48 height 7
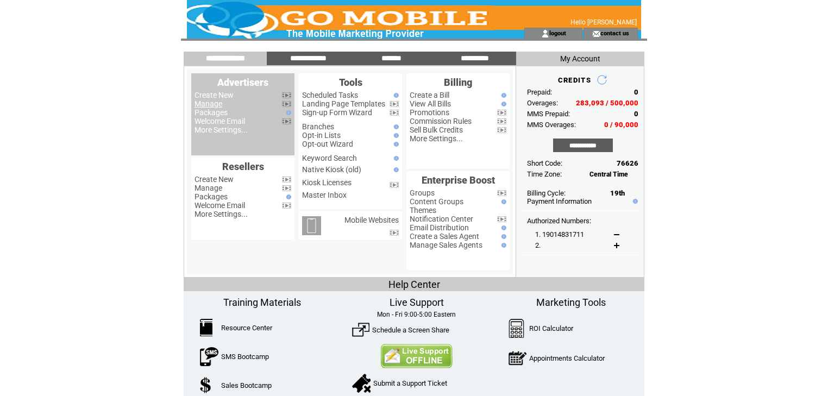
click at [219, 103] on link "Manage" at bounding box center [209, 103] width 28 height 9
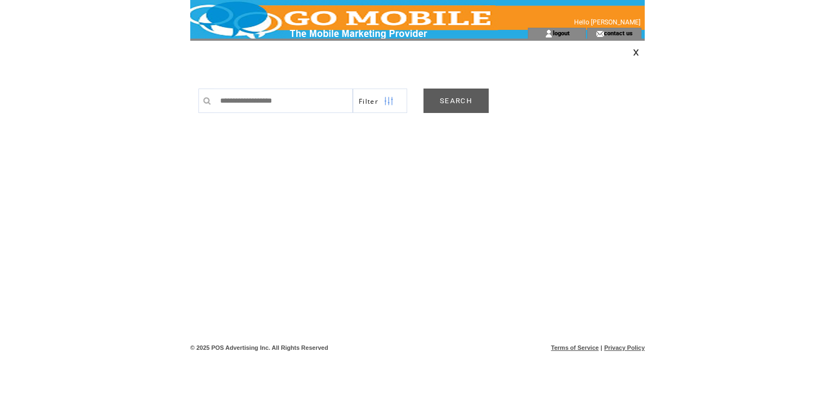
click at [446, 103] on link "SEARCH" at bounding box center [455, 101] width 65 height 24
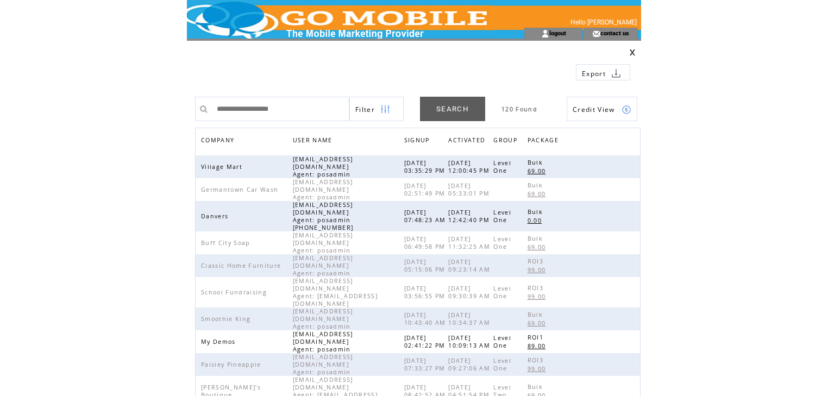
click at [222, 139] on span "COMPANY" at bounding box center [219, 142] width 36 height 16
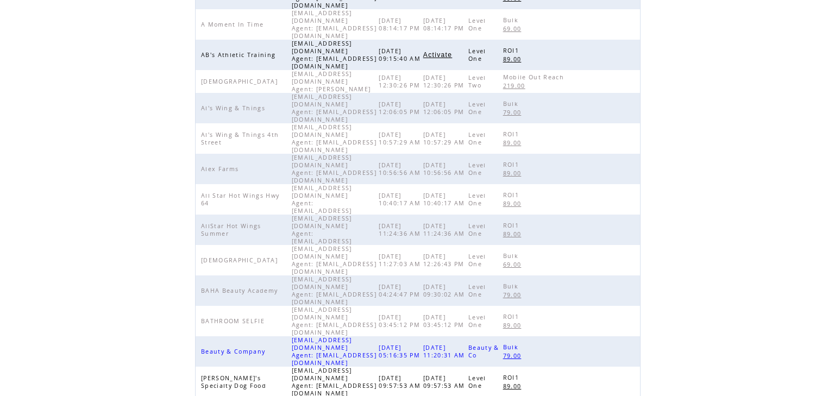
scroll to position [251, 0]
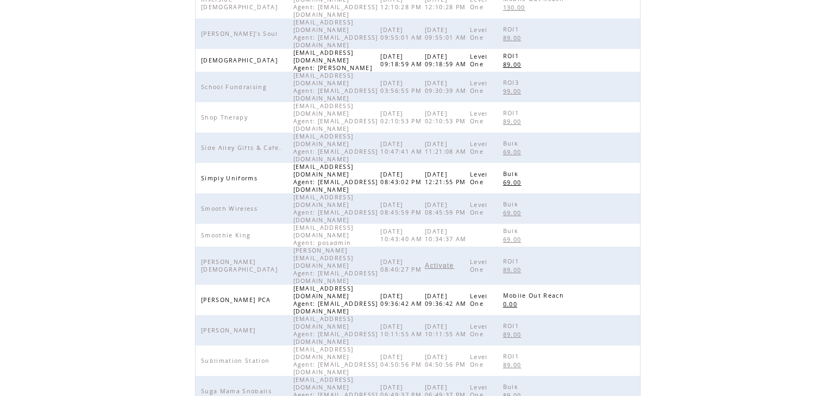
scroll to position [248, 0]
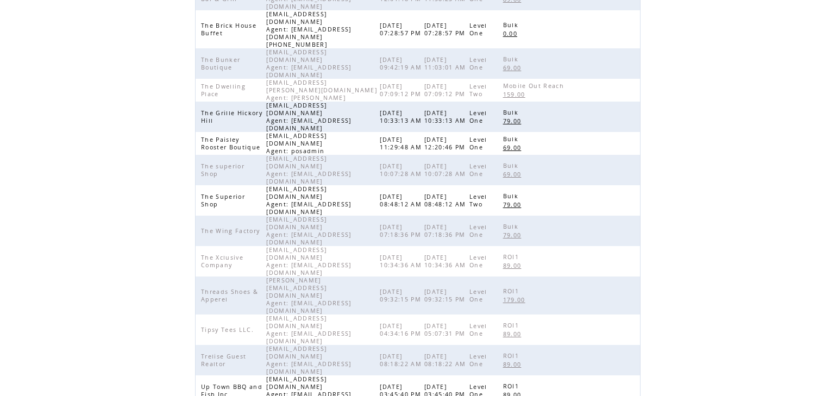
scroll to position [161, 0]
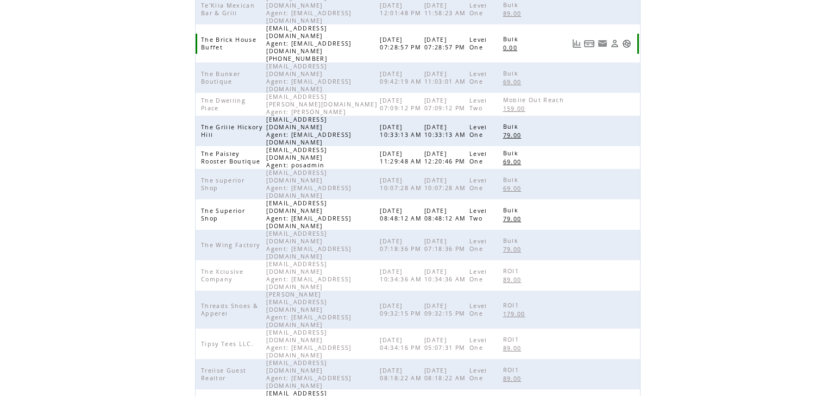
click at [629, 39] on link at bounding box center [626, 43] width 9 height 9
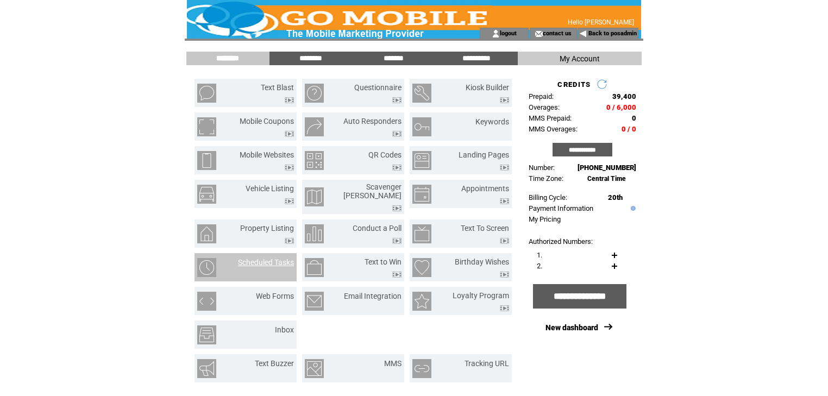
click at [279, 258] on link "Scheduled Tasks" at bounding box center [266, 262] width 56 height 9
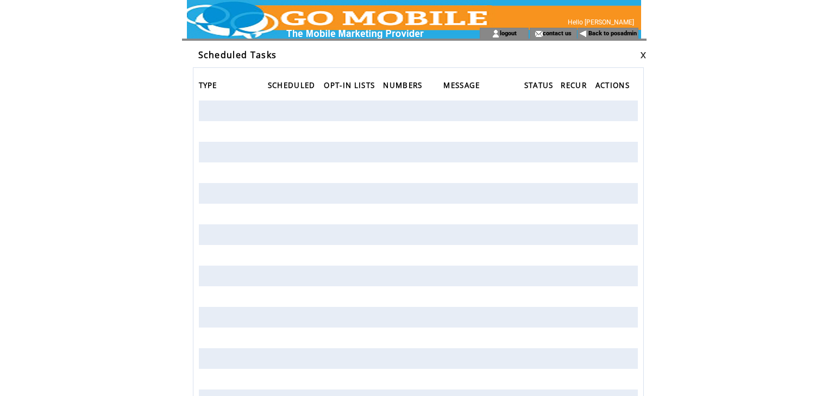
click at [643, 52] on link at bounding box center [643, 55] width 7 height 7
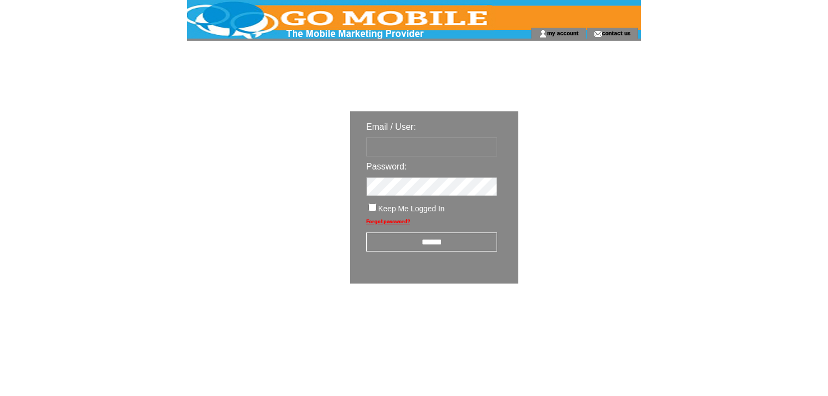
type input "********"
click at [419, 241] on input "******" at bounding box center [431, 242] width 131 height 19
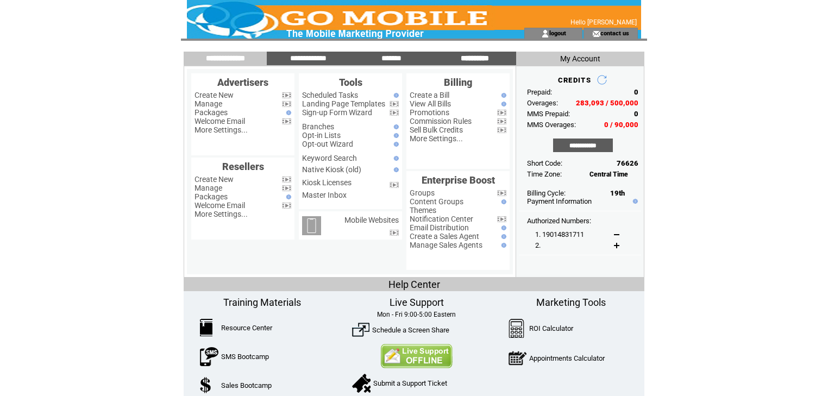
click at [478, 56] on input "**********" at bounding box center [475, 58] width 82 height 9
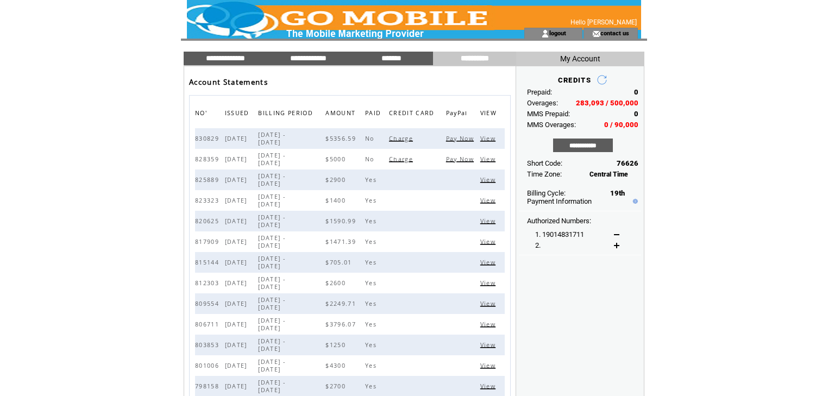
click at [489, 158] on span "View" at bounding box center [490, 159] width 18 height 8
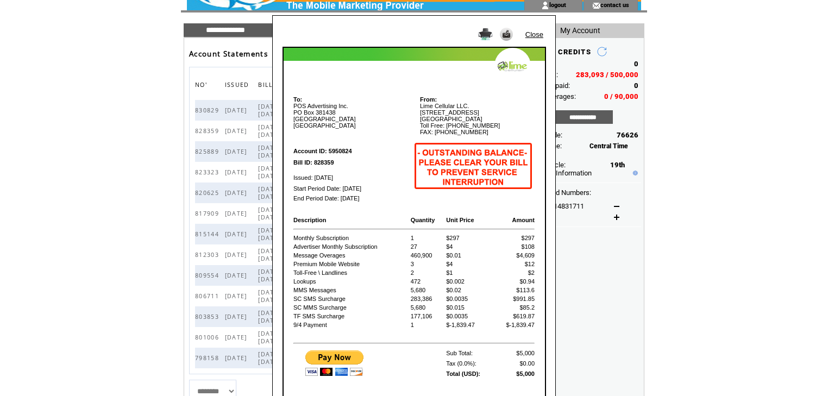
scroll to position [43, 0]
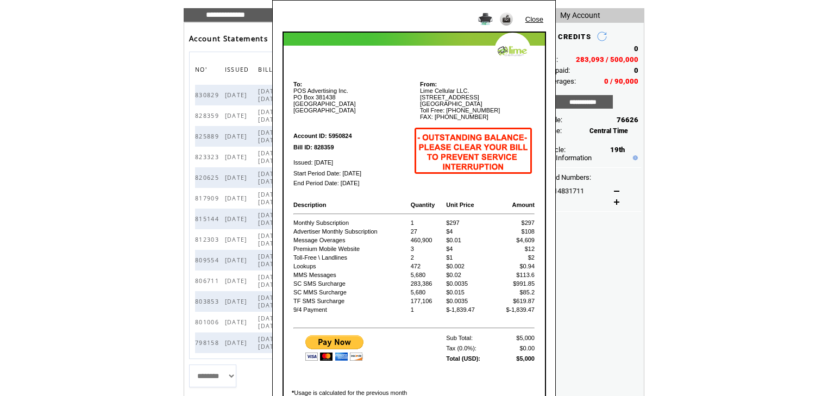
click at [537, 19] on link "Close" at bounding box center [535, 19] width 18 height 8
